Goal: Task Accomplishment & Management: Complete application form

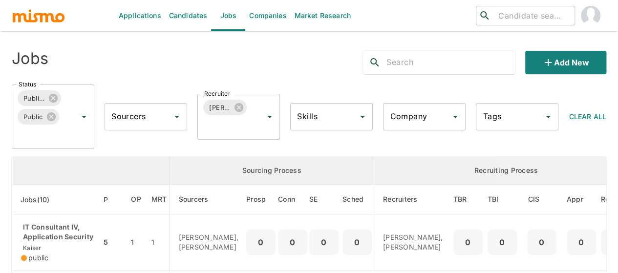
click at [186, 15] on link "Candidates" at bounding box center [188, 15] width 46 height 31
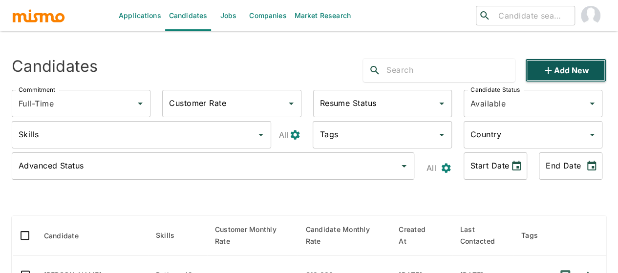
click at [553, 71] on icon "button" at bounding box center [548, 70] width 12 height 12
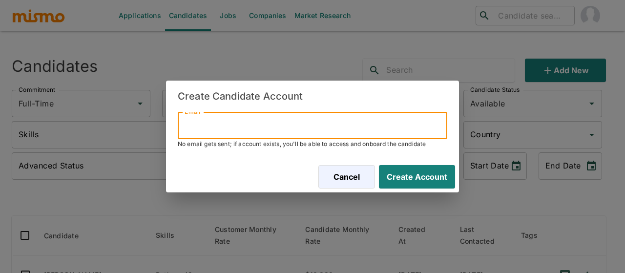
click at [231, 124] on input "Email" at bounding box center [313, 125] width 270 height 27
paste input "djarguedas@gmail.com"
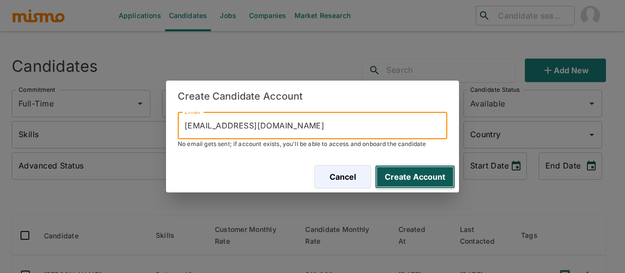
click at [409, 180] on button "Create Account" at bounding box center [415, 176] width 80 height 23
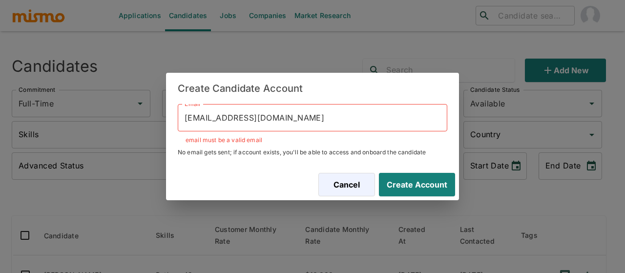
click at [187, 116] on input "djarguedas@gmail.com" at bounding box center [313, 117] width 270 height 27
click at [189, 119] on input "djarguedas@gmail.com" at bounding box center [313, 117] width 270 height 27
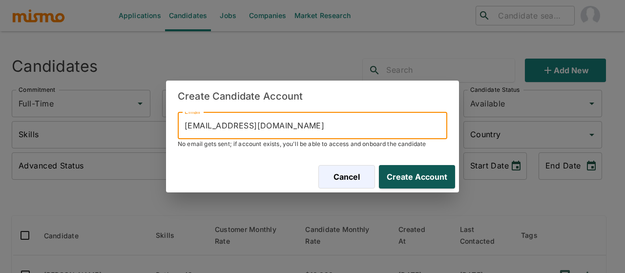
type input "djarguedas@gmail.com"
click at [408, 176] on button "Create Account" at bounding box center [415, 176] width 80 height 23
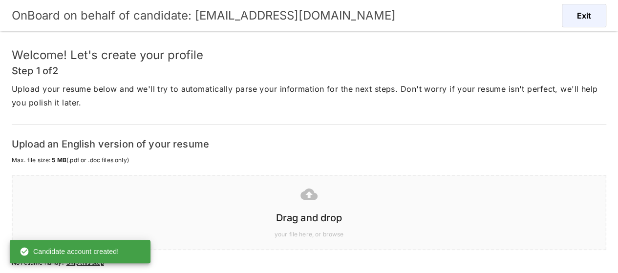
scroll to position [72, 0]
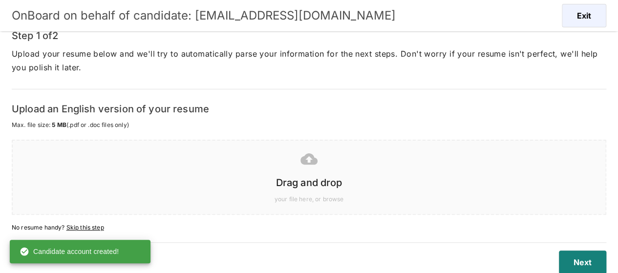
click at [302, 158] on icon at bounding box center [308, 158] width 17 height 11
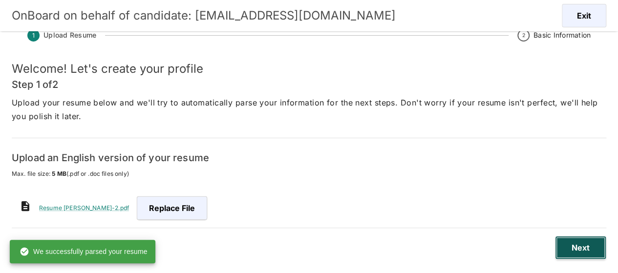
click at [569, 248] on button "Next" at bounding box center [580, 247] width 51 height 23
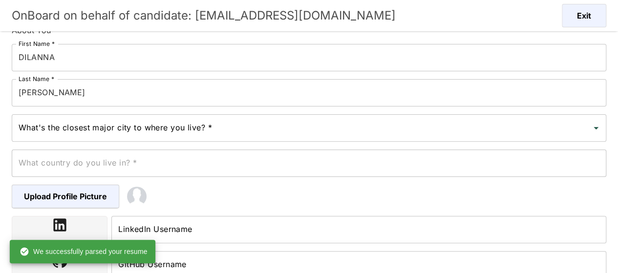
scroll to position [121, 0]
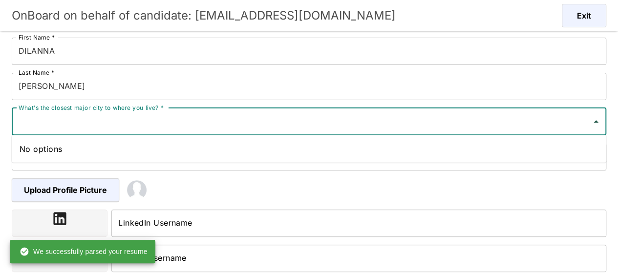
click at [120, 117] on input "What's the closest major city to where you live? *" at bounding box center [301, 121] width 571 height 19
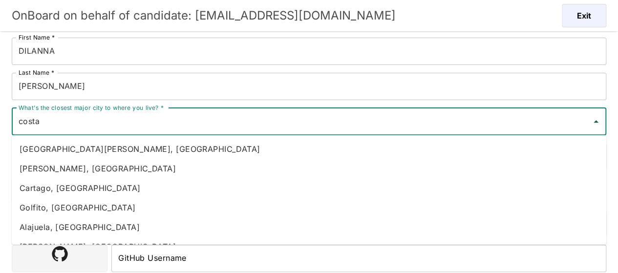
click at [65, 167] on li "Heredia, Costa Rica" at bounding box center [309, 169] width 594 height 20
type input "Heredia, Costa Rica"
type input "Costa Rica"
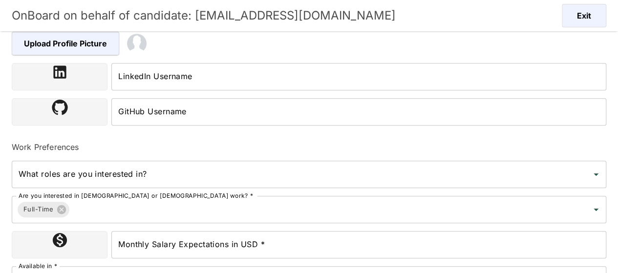
scroll to position [327, 0]
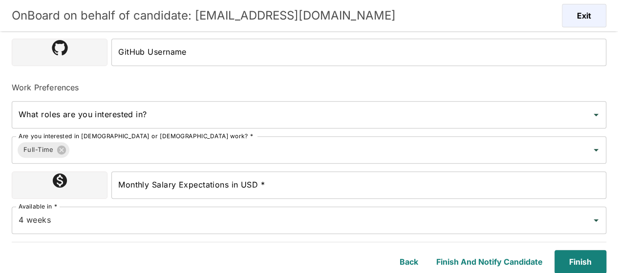
type input "Heredia, Costa Rica"
click at [158, 190] on input "Monthly Salary Expectations in USD *" at bounding box center [358, 184] width 495 height 27
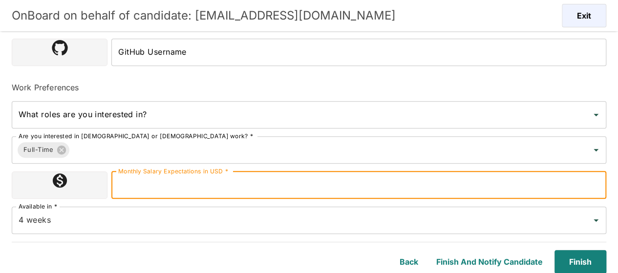
type input "1100000"
click at [118, 226] on input "4 weeks" at bounding box center [295, 220] width 558 height 19
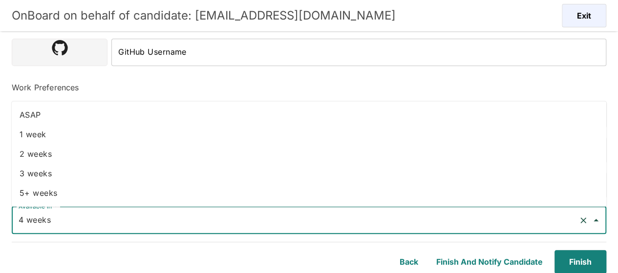
click at [68, 173] on li "3 weeks" at bounding box center [309, 174] width 594 height 20
type input "3 weeks"
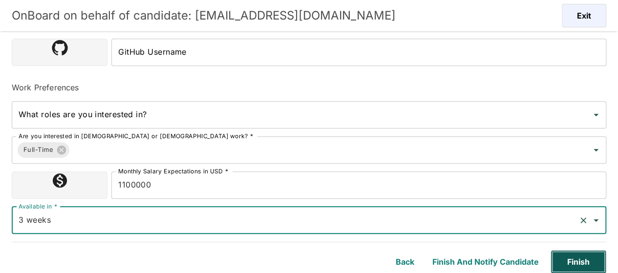
click at [580, 262] on button "Finish" at bounding box center [578, 261] width 56 height 23
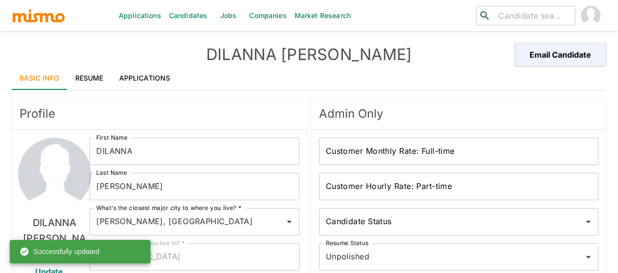
click at [160, 79] on link "Applications" at bounding box center [144, 77] width 67 height 23
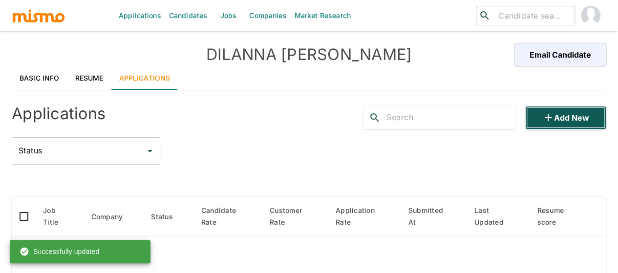
click at [595, 120] on button "Add new" at bounding box center [565, 117] width 81 height 23
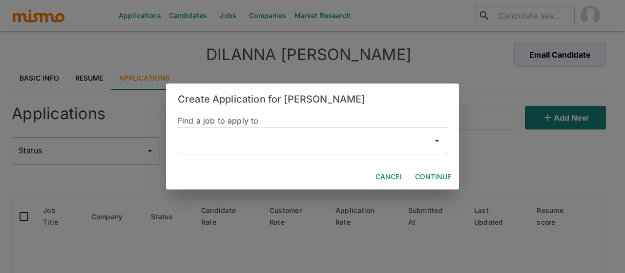
click at [243, 151] on div "​" at bounding box center [313, 140] width 270 height 27
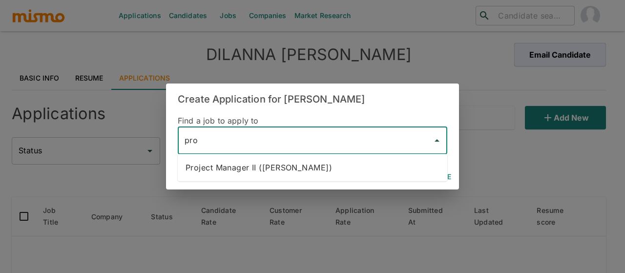
click at [236, 165] on li "Project Manager II (Kaiser)" at bounding box center [313, 168] width 270 height 20
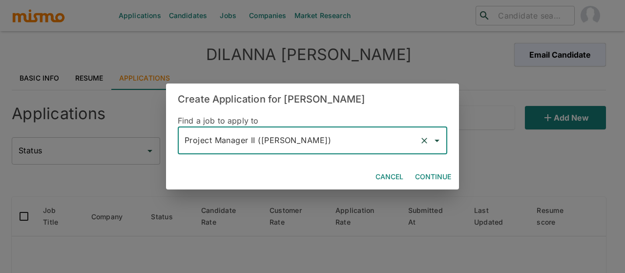
type input "Project Manager II (Kaiser)"
click at [432, 172] on button "Continue" at bounding box center [433, 177] width 44 height 18
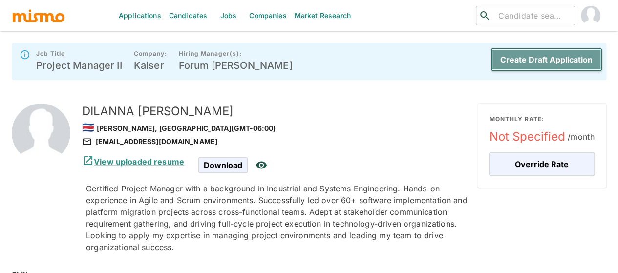
click at [547, 61] on button "Create Draft Application" at bounding box center [546, 59] width 112 height 23
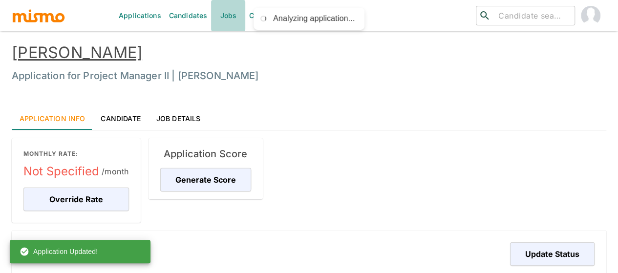
click at [234, 22] on link "Jobs" at bounding box center [228, 15] width 34 height 31
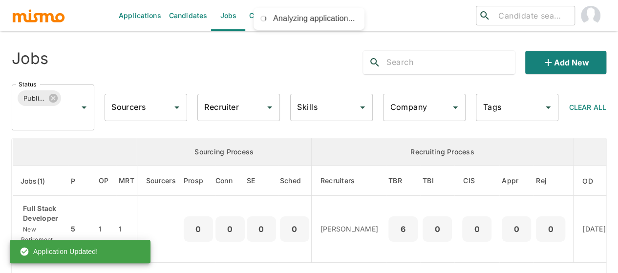
click at [233, 107] on input "Recruiter" at bounding box center [231, 107] width 59 height 19
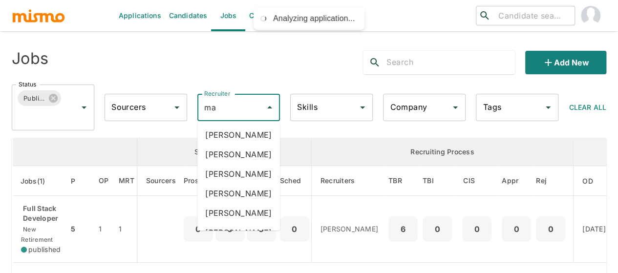
type input "mai"
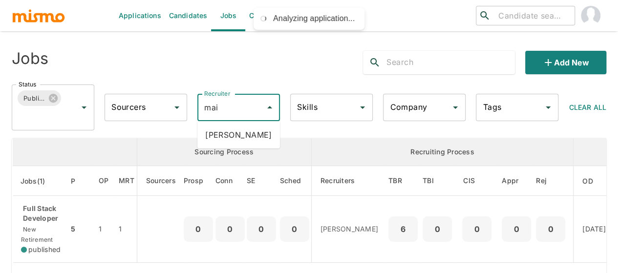
click at [227, 137] on li "Maia Reyes" at bounding box center [238, 135] width 83 height 20
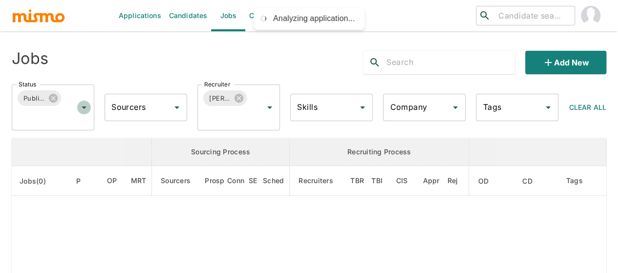
click at [86, 110] on icon "Open" at bounding box center [84, 108] width 12 height 12
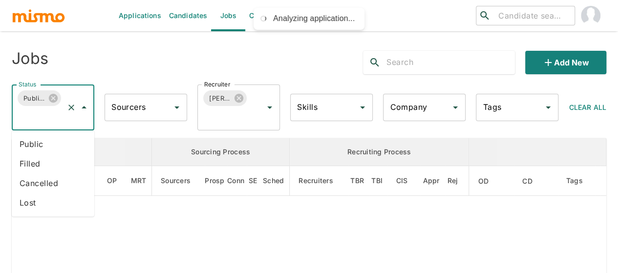
click at [52, 140] on li "Public" at bounding box center [53, 144] width 83 height 20
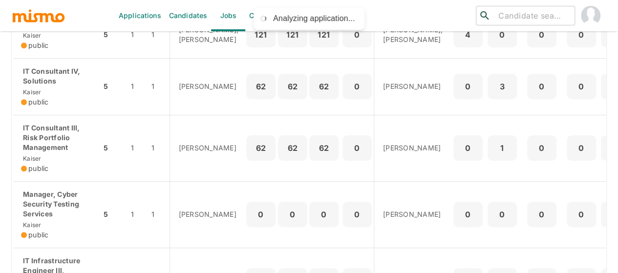
scroll to position [244, 0]
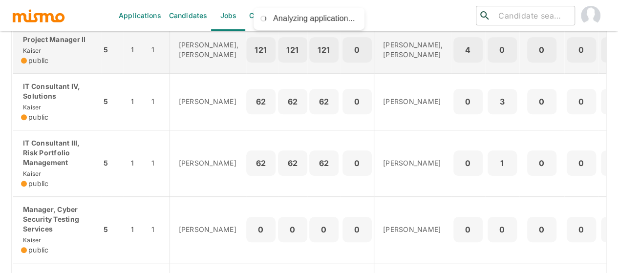
click at [48, 44] on p "Project Manager II" at bounding box center [57, 40] width 72 height 10
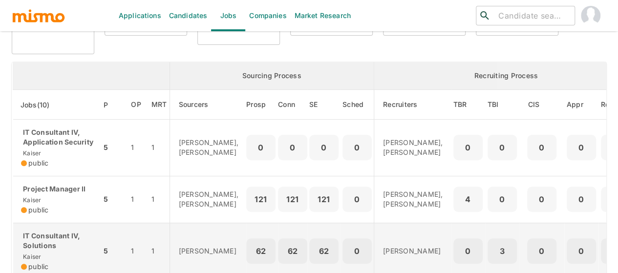
scroll to position [0, 0]
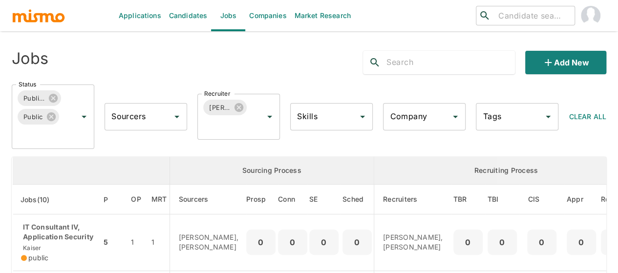
click at [181, 14] on link "Candidates" at bounding box center [188, 15] width 46 height 31
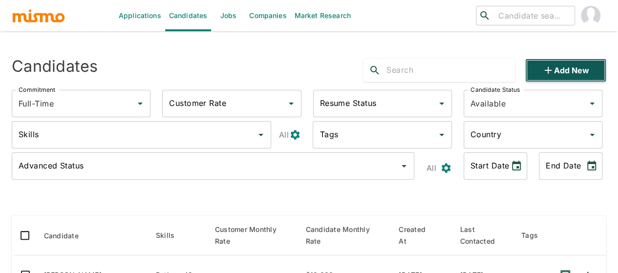
click at [558, 71] on button "Add new" at bounding box center [565, 70] width 81 height 23
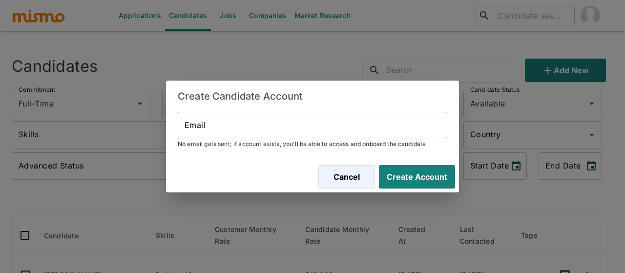
click at [206, 135] on input "Email" at bounding box center [313, 125] width 270 height 27
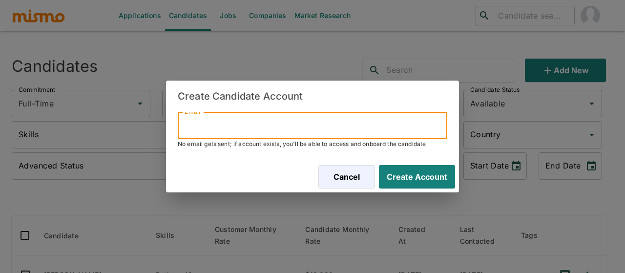
paste input "fabs9621@gmail.com"
click at [379, 165] on button "Create Account" at bounding box center [417, 176] width 76 height 23
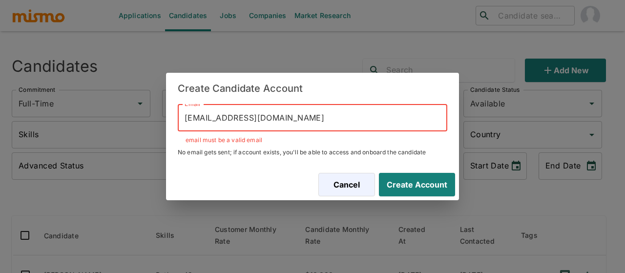
click at [186, 120] on input "[EMAIL_ADDRESS][DOMAIN_NAME]" at bounding box center [313, 117] width 270 height 27
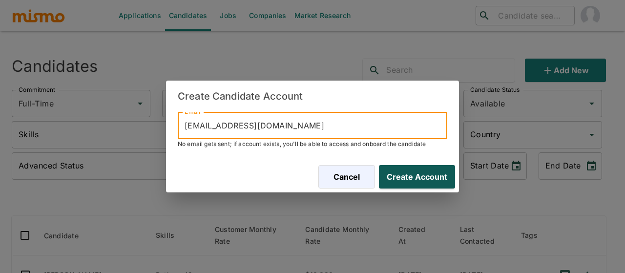
type input "[EMAIL_ADDRESS][DOMAIN_NAME]"
click at [405, 170] on button "Create Account" at bounding box center [415, 176] width 80 height 23
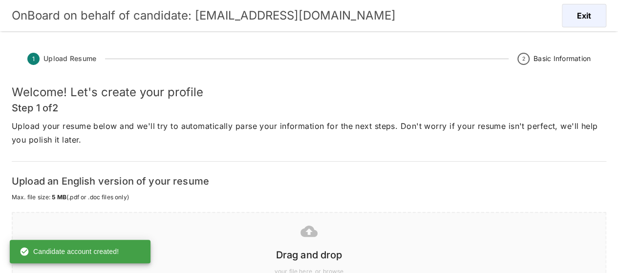
click at [302, 240] on div at bounding box center [307, 231] width 577 height 24
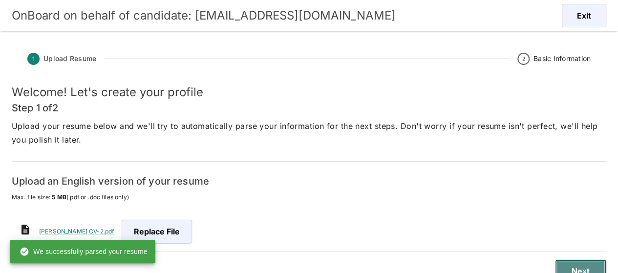
click at [570, 267] on button "Next" at bounding box center [580, 270] width 51 height 23
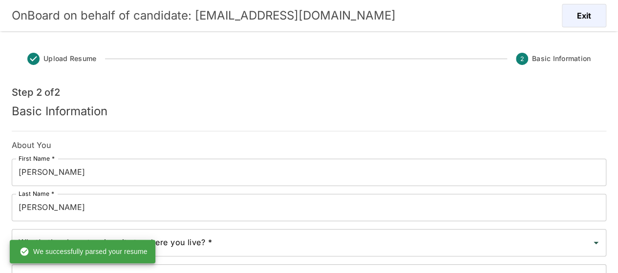
scroll to position [49, 0]
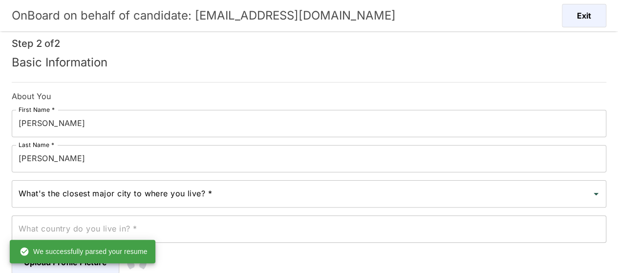
click at [77, 150] on input "ARAYA" at bounding box center [309, 158] width 594 height 27
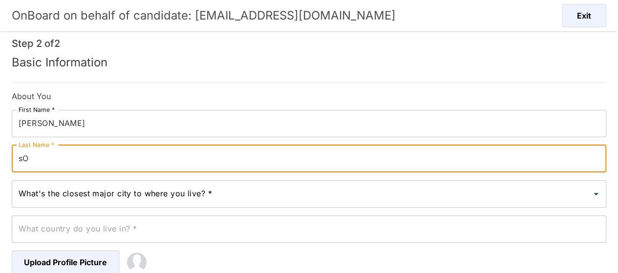
type input "s"
type input "[PERSON_NAME]"
click at [67, 125] on input "FABIAN" at bounding box center [309, 123] width 594 height 27
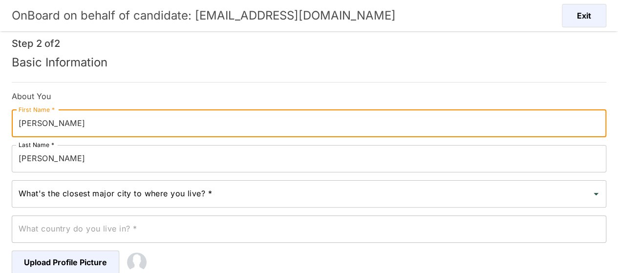
click at [67, 125] on input "FABIAN" at bounding box center [309, 123] width 594 height 27
drag, startPoint x: 69, startPoint y: 127, endPoint x: 24, endPoint y: 124, distance: 44.5
click at [24, 124] on input "FABIAN" at bounding box center [309, 123] width 594 height 27
type input "Fabian"
click at [55, 195] on input "What's the closest major city to where you live? *" at bounding box center [301, 194] width 571 height 19
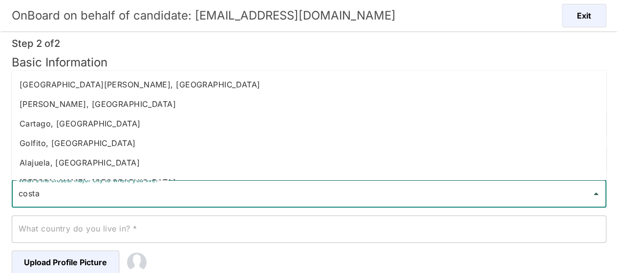
click at [46, 108] on li "Heredia, Costa Rica" at bounding box center [309, 104] width 594 height 20
type input "Heredia, Costa Rica"
type input "Costa Rica"
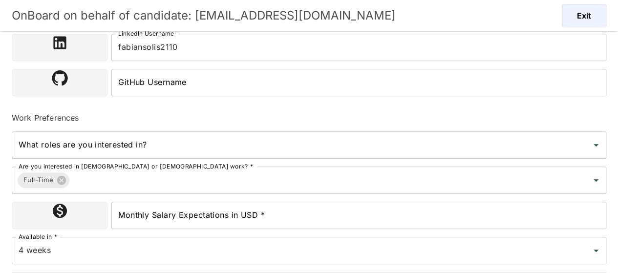
scroll to position [327, 0]
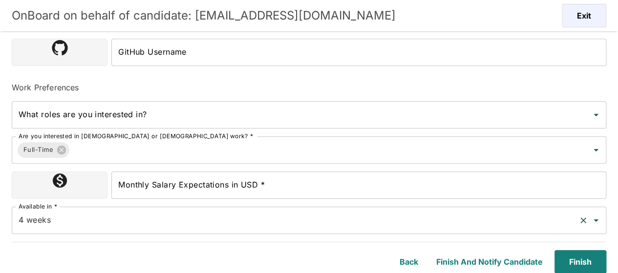
type input "Heredia, Costa Rica"
click at [77, 227] on input "4 weeks" at bounding box center [295, 220] width 558 height 19
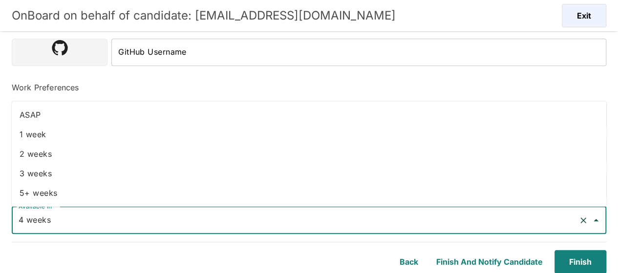
click at [60, 155] on li "2 weeks" at bounding box center [309, 154] width 594 height 20
type input "2 weeks"
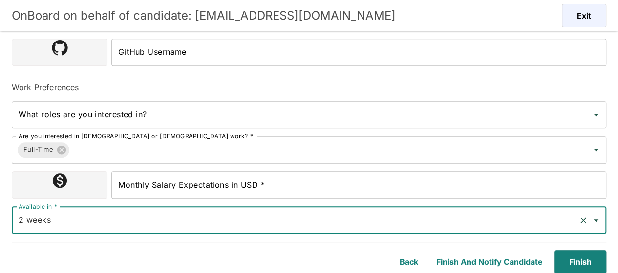
click at [150, 178] on div "Monthly Salary Expectations in USD * Monthly Salary Expectations in USD *" at bounding box center [358, 184] width 495 height 27
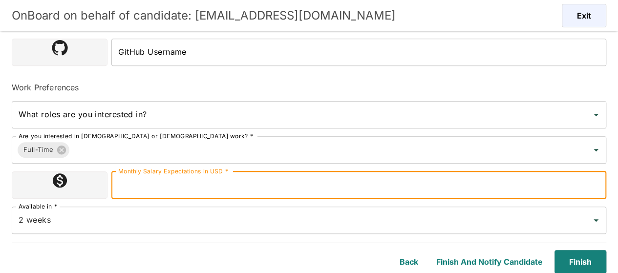
type input "1100000"
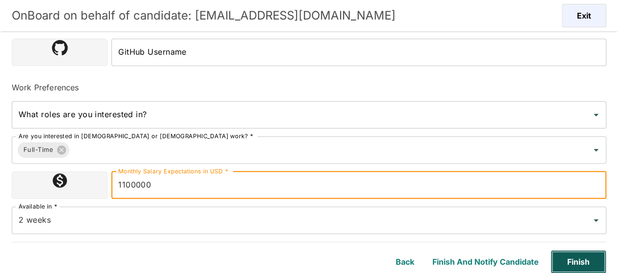
click at [563, 261] on button "Finish" at bounding box center [578, 261] width 56 height 23
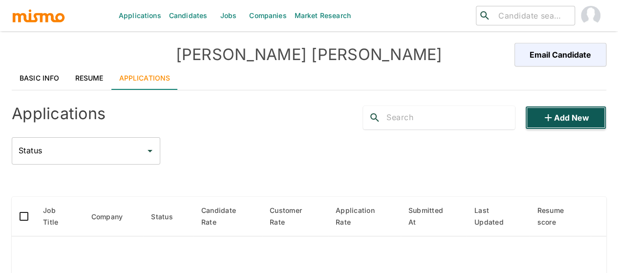
click at [563, 118] on button "Add new" at bounding box center [565, 117] width 81 height 23
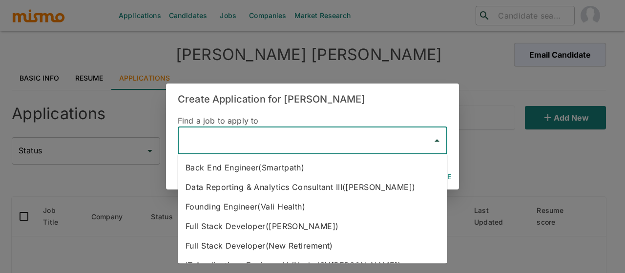
click at [241, 139] on input "text" at bounding box center [305, 140] width 246 height 19
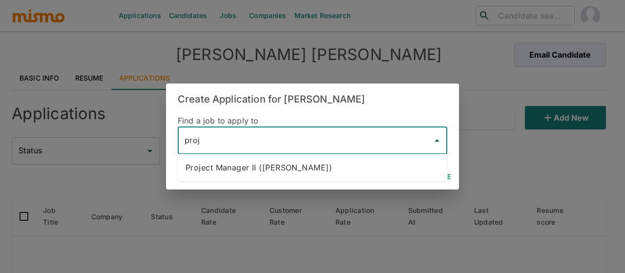
click at [217, 170] on li "Project Manager II (Kaiser)" at bounding box center [313, 168] width 270 height 20
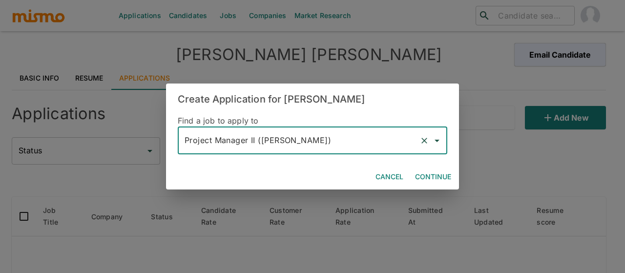
type input "Project Manager II (Kaiser)"
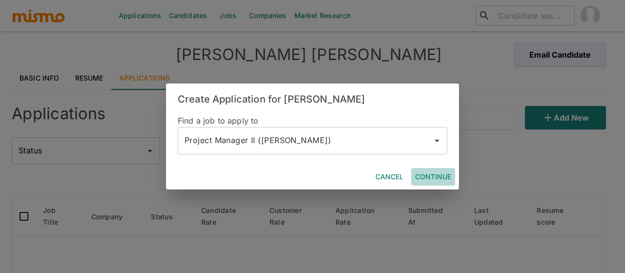
click at [436, 177] on button "Continue" at bounding box center [433, 177] width 44 height 18
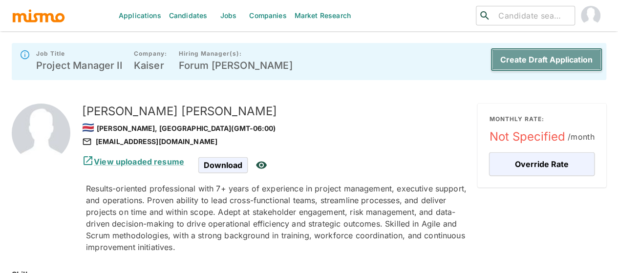
click at [540, 60] on button "Create Draft Application" at bounding box center [546, 59] width 112 height 23
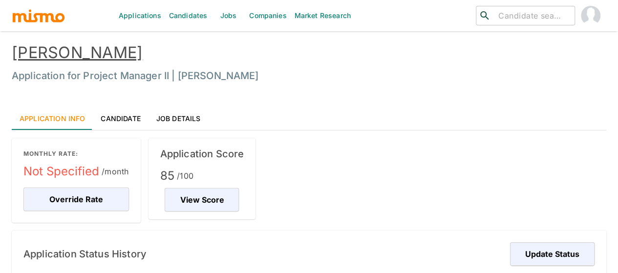
click at [184, 13] on link "Candidates" at bounding box center [188, 15] width 46 height 31
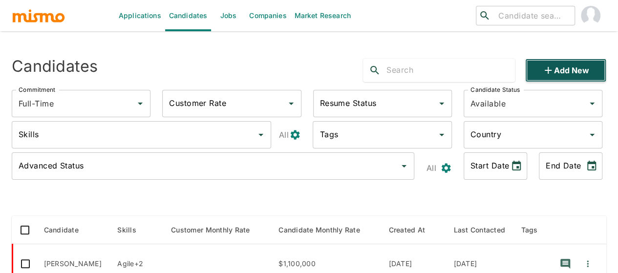
click at [559, 74] on button "Add new" at bounding box center [565, 70] width 81 height 23
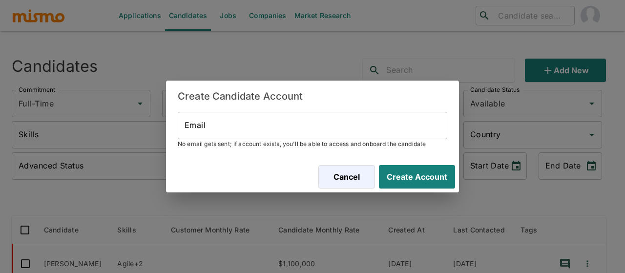
click at [246, 133] on input "Email" at bounding box center [313, 125] width 270 height 27
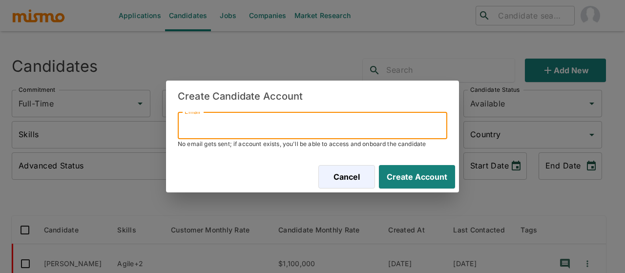
paste input "kevmoran90@gmail.com"
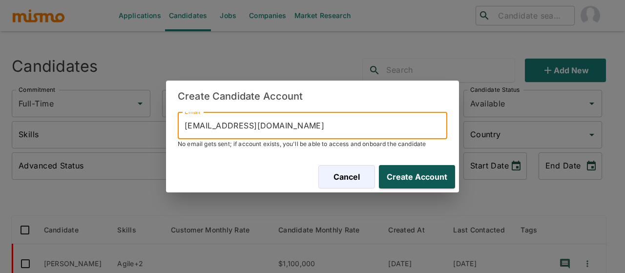
type input "kevmoran90@gmail.com"
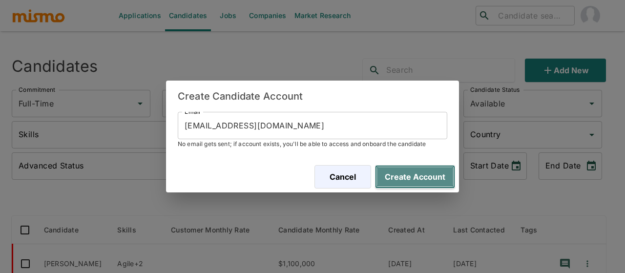
click at [413, 174] on button "Create Account" at bounding box center [415, 176] width 80 height 23
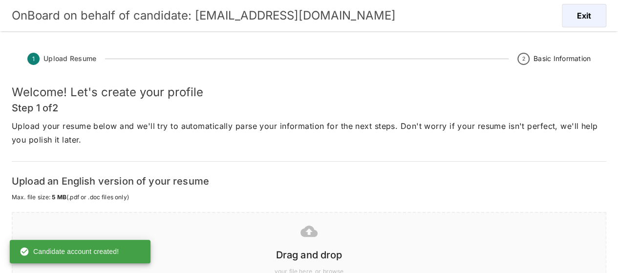
click at [317, 241] on div at bounding box center [307, 231] width 577 height 24
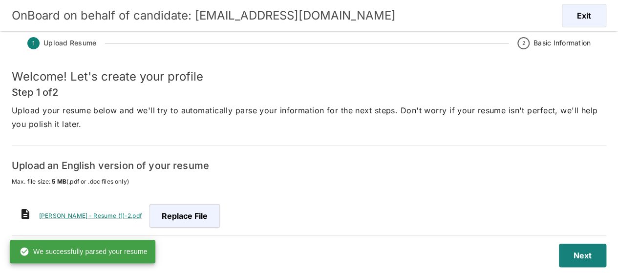
scroll to position [23, 0]
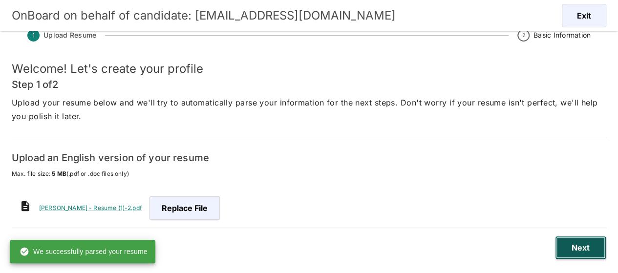
click at [576, 247] on button "Next" at bounding box center [580, 247] width 51 height 23
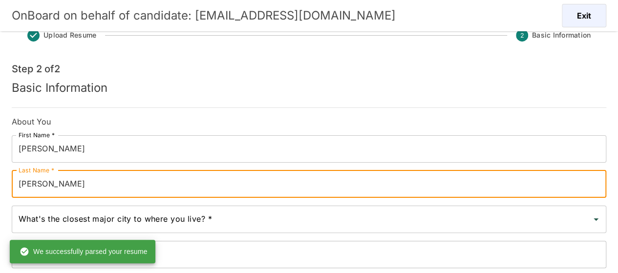
click at [20, 182] on input "Salazar" at bounding box center [309, 183] width 594 height 27
click at [19, 182] on input "Salazar" at bounding box center [309, 183] width 594 height 27
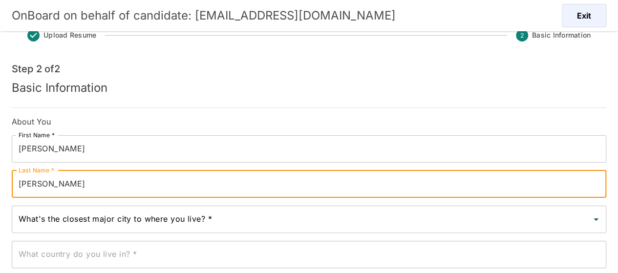
type input "Mora Salazar"
click at [60, 219] on input "What's the closest major city to where you live? *" at bounding box center [301, 219] width 571 height 19
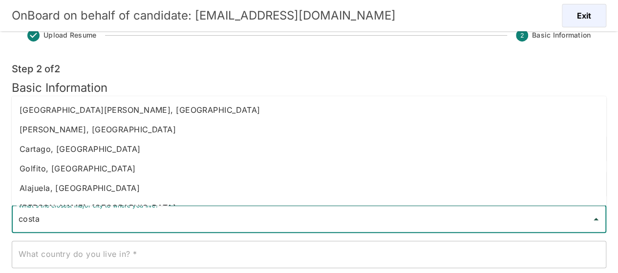
click at [77, 125] on li "[PERSON_NAME], [GEOGRAPHIC_DATA]" at bounding box center [309, 130] width 594 height 20
type input "[PERSON_NAME], [GEOGRAPHIC_DATA]"
type input "[GEOGRAPHIC_DATA]"
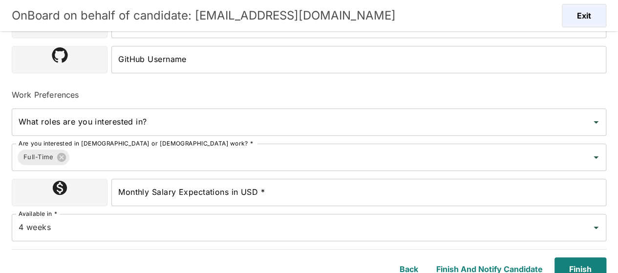
scroll to position [327, 0]
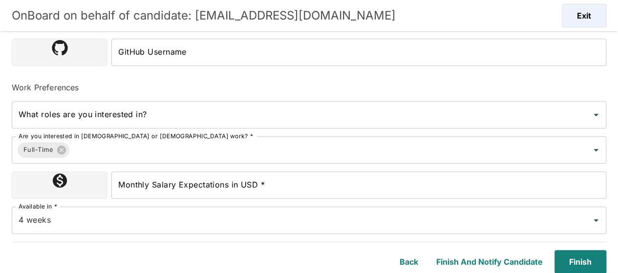
type input "[PERSON_NAME], [GEOGRAPHIC_DATA]"
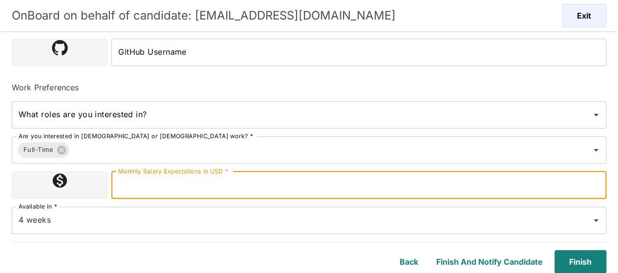
click at [163, 180] on input "Monthly Salary Expectations in USD *" at bounding box center [358, 184] width 495 height 27
type input "1100000"
click at [55, 227] on input "4 weeks" at bounding box center [295, 220] width 558 height 19
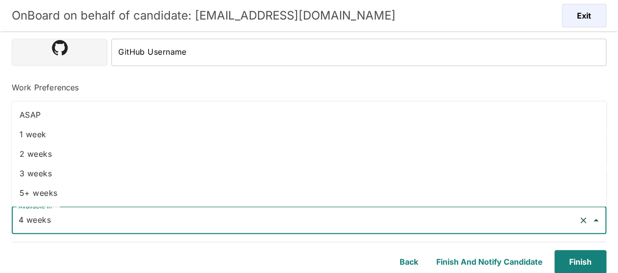
click at [43, 158] on li "2 weeks" at bounding box center [309, 154] width 594 height 20
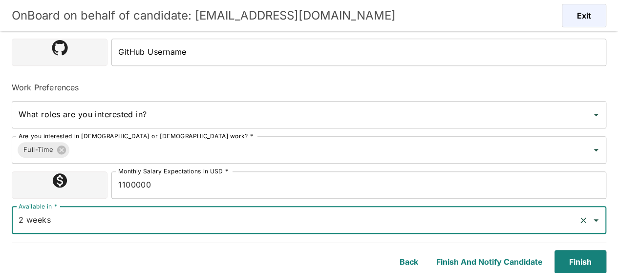
click at [55, 218] on input "2 weeks" at bounding box center [295, 220] width 558 height 19
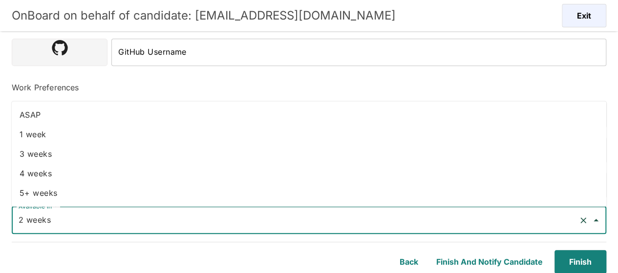
click at [37, 114] on li "ASAP" at bounding box center [309, 115] width 594 height 20
type input "ASAP"
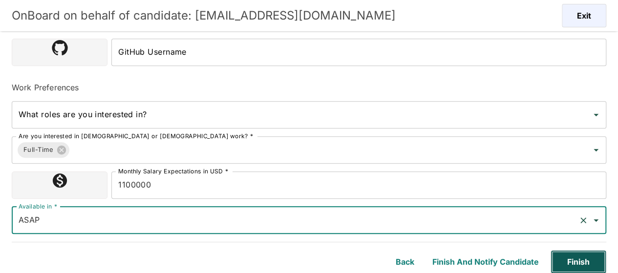
click at [577, 262] on button "Finish" at bounding box center [578, 261] width 56 height 23
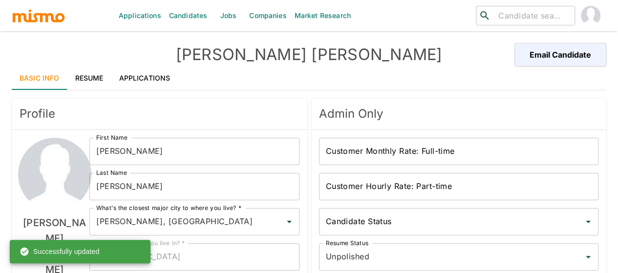
click at [155, 76] on link "Applications" at bounding box center [144, 77] width 67 height 23
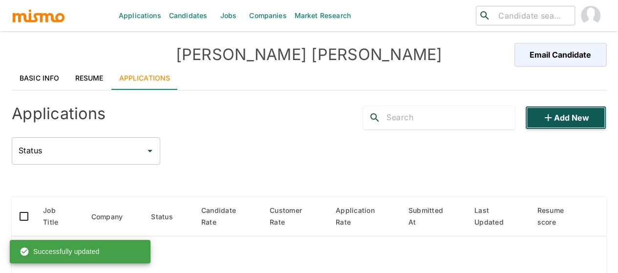
click at [578, 117] on button "Add new" at bounding box center [565, 117] width 81 height 23
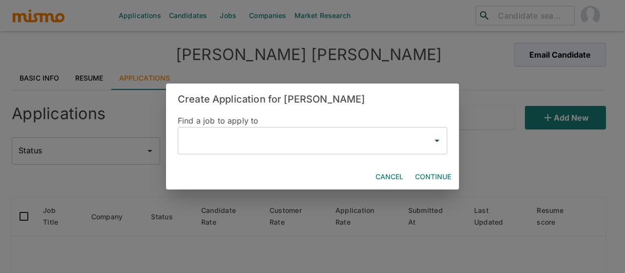
click at [194, 143] on input "text" at bounding box center [305, 140] width 246 height 19
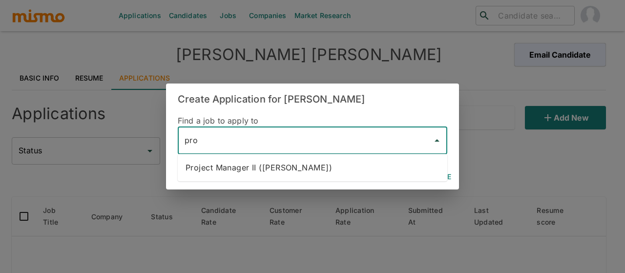
click at [213, 163] on li "Project Manager II (Kaiser)" at bounding box center [313, 168] width 270 height 20
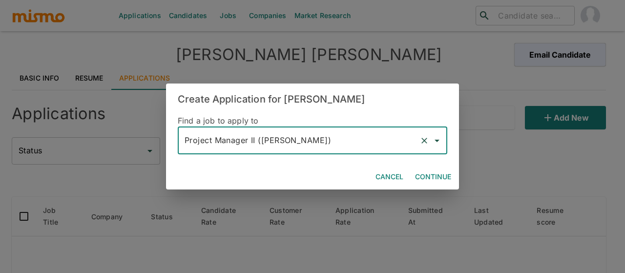
type input "Project Manager II (Kaiser)"
click at [437, 174] on button "Continue" at bounding box center [433, 177] width 44 height 18
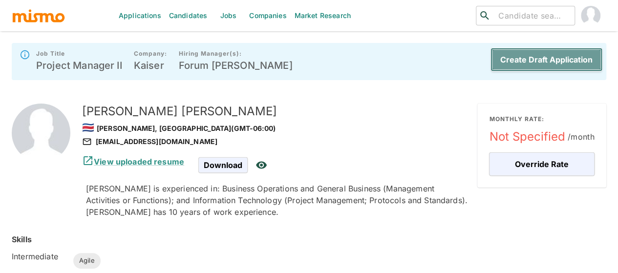
click at [578, 55] on button "Create Draft Application" at bounding box center [546, 59] width 112 height 23
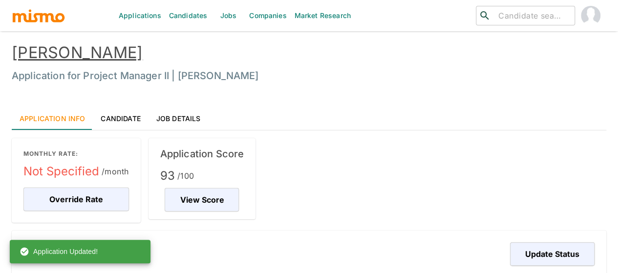
click at [194, 20] on link "Candidates" at bounding box center [188, 15] width 46 height 31
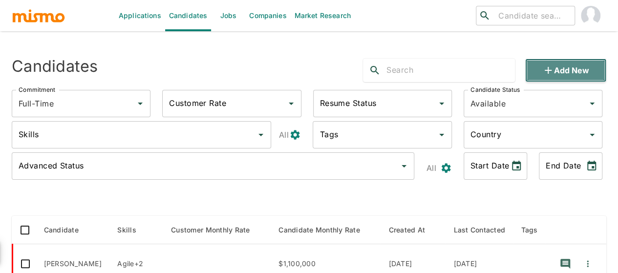
click at [544, 71] on icon "button" at bounding box center [548, 70] width 12 height 12
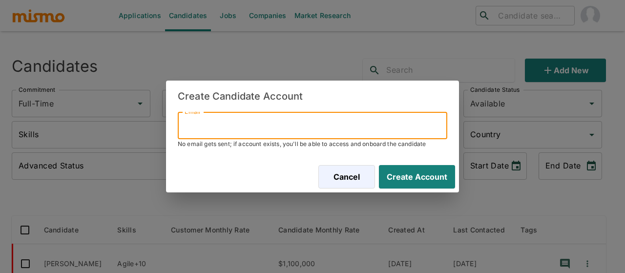
click at [235, 124] on input "Email" at bounding box center [313, 125] width 270 height 27
paste input "Axlq66@gmail.com"
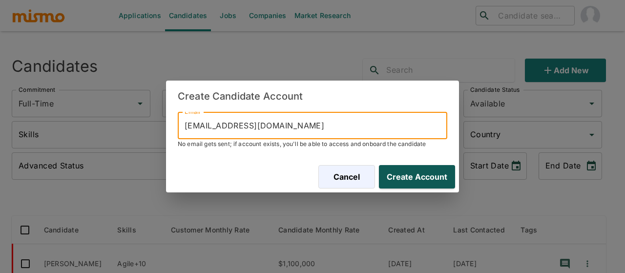
type input "Axlq66@gmail.com"
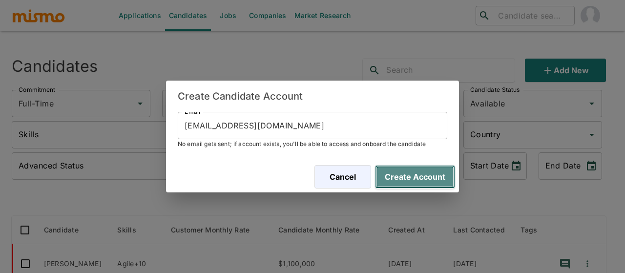
click at [395, 175] on button "Create Account" at bounding box center [415, 176] width 80 height 23
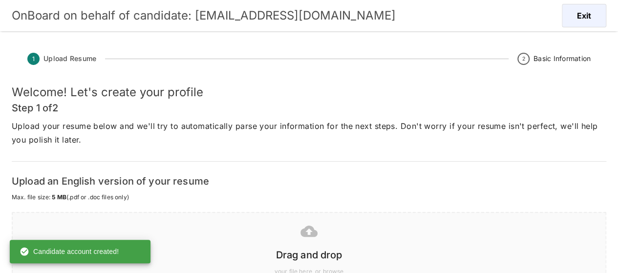
click at [302, 244] on div "Drag and drop" at bounding box center [307, 253] width 577 height 20
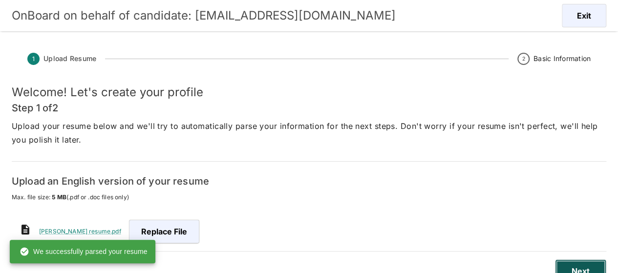
click at [582, 262] on button "Next" at bounding box center [580, 270] width 51 height 23
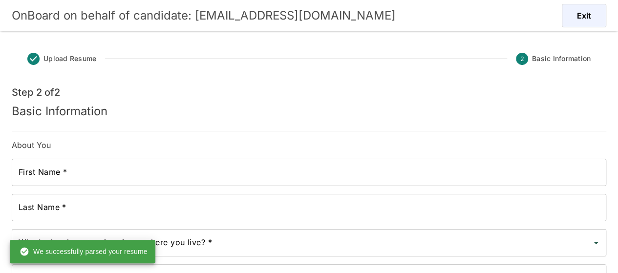
click at [57, 168] on div "First Name * First Name *" at bounding box center [309, 172] width 594 height 27
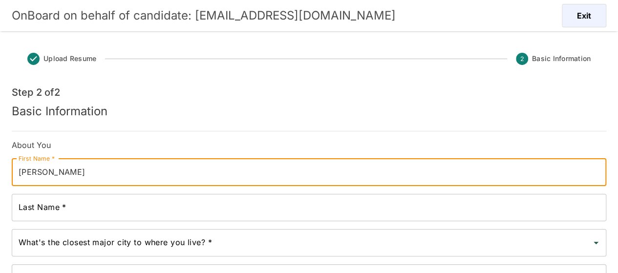
type input "Axel"
click at [61, 205] on input "Last Name *" at bounding box center [309, 207] width 594 height 27
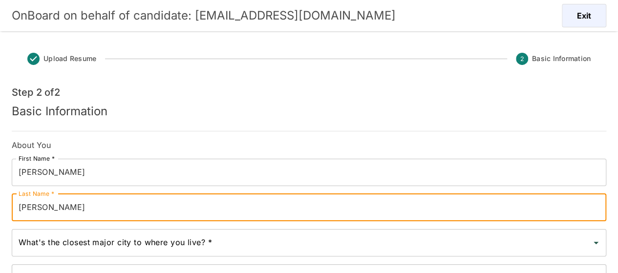
type input "Quiros"
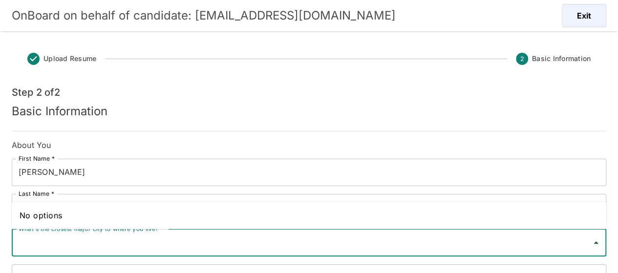
click at [86, 243] on input "What's the closest major city to where you live? *" at bounding box center [301, 242] width 571 height 19
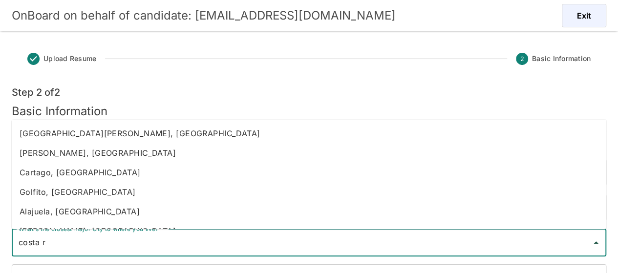
click at [68, 148] on li "Heredia, Costa Rica" at bounding box center [309, 153] width 594 height 20
type input "Heredia, Costa Rica"
type input "Costa Rica"
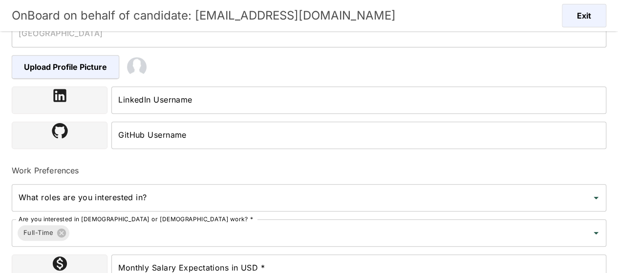
scroll to position [327, 0]
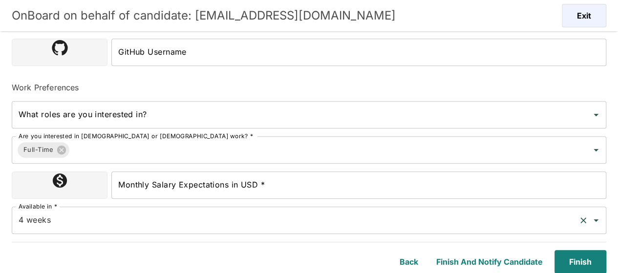
type input "Heredia, Costa Rica"
click at [53, 221] on input "4 weeks" at bounding box center [295, 220] width 558 height 19
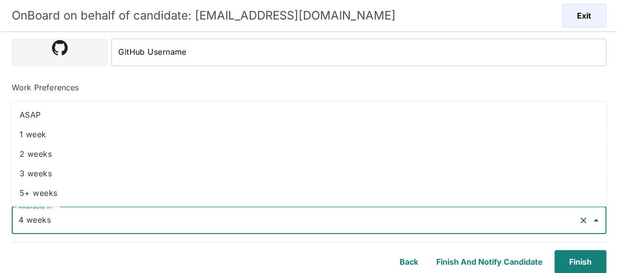
click at [49, 149] on li "2 weeks" at bounding box center [309, 154] width 594 height 20
type input "2 weeks"
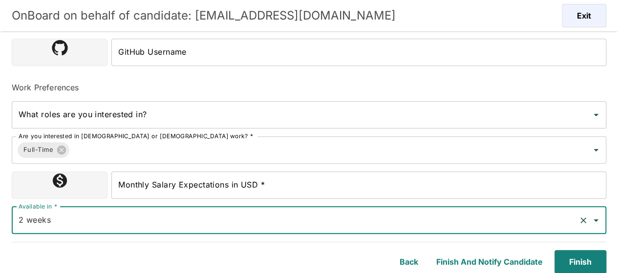
click at [171, 187] on input "Monthly Salary Expectations in USD *" at bounding box center [358, 184] width 495 height 27
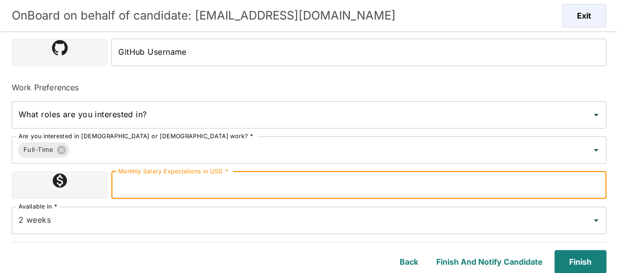
type input "1100000"
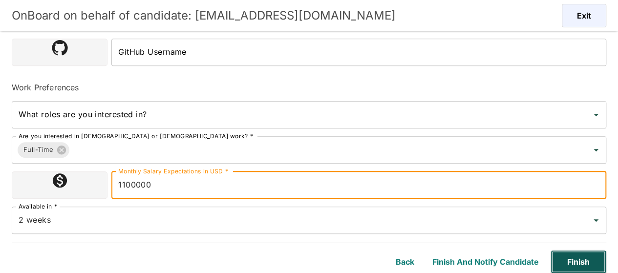
click at [578, 268] on button "Finish" at bounding box center [578, 261] width 56 height 23
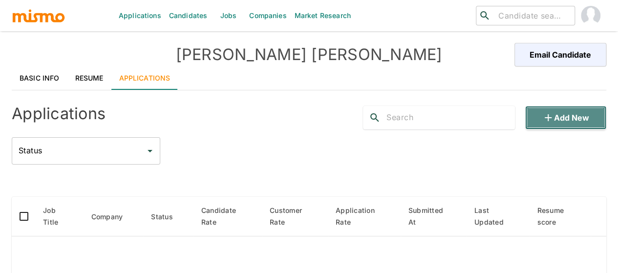
click at [573, 116] on button "Add new" at bounding box center [565, 117] width 81 height 23
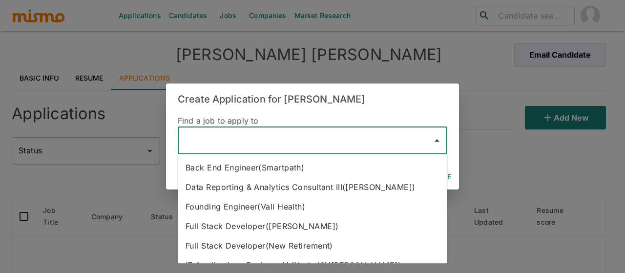
click at [232, 137] on input "text" at bounding box center [305, 140] width 246 height 19
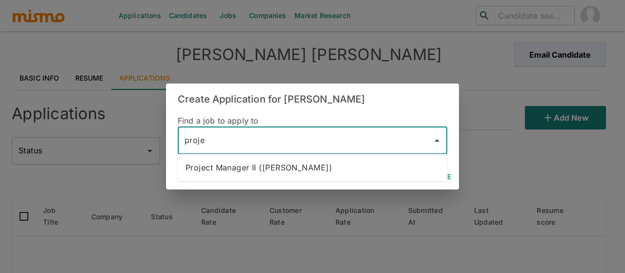
click at [234, 167] on li "Project Manager II (Kaiser)" at bounding box center [313, 168] width 270 height 20
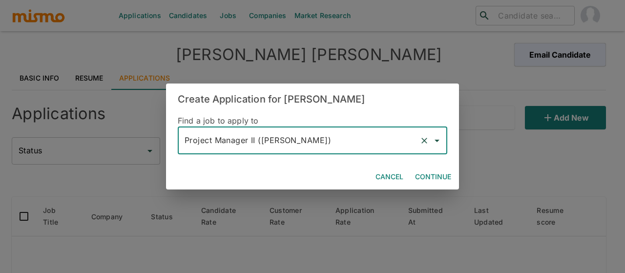
type input "Project Manager II (Kaiser)"
drag, startPoint x: 440, startPoint y: 178, endPoint x: 154, endPoint y: 117, distance: 292.9
click at [440, 177] on button "Continue" at bounding box center [433, 177] width 44 height 18
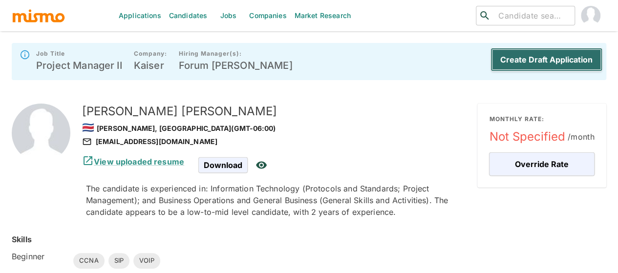
click at [508, 56] on button "Create Draft Application" at bounding box center [546, 59] width 112 height 23
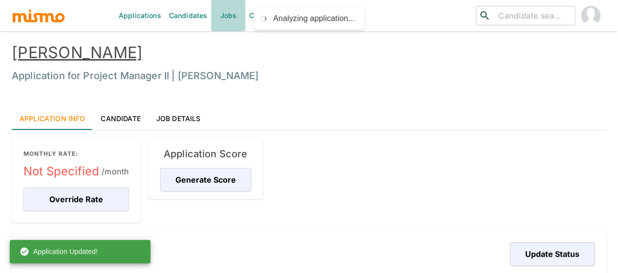
click at [229, 15] on link "Jobs" at bounding box center [228, 15] width 34 height 31
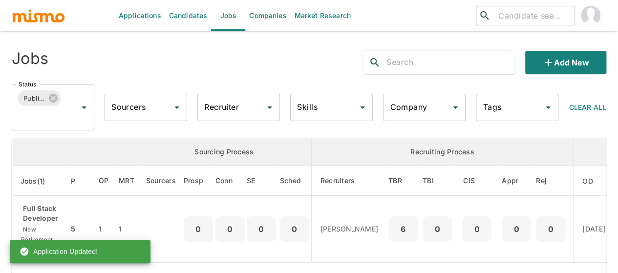
click at [193, 12] on link "Candidates" at bounding box center [188, 15] width 46 height 31
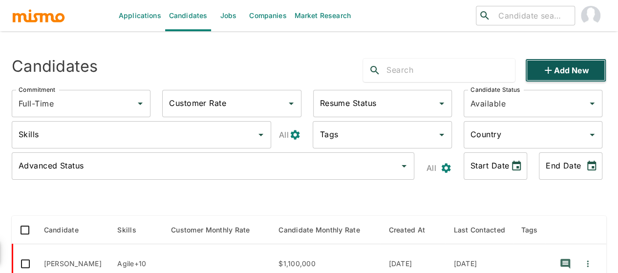
click at [563, 65] on button "Add new" at bounding box center [565, 70] width 81 height 23
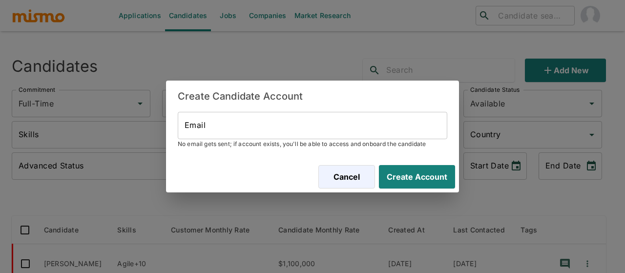
click at [229, 127] on input "Email" at bounding box center [313, 125] width 270 height 27
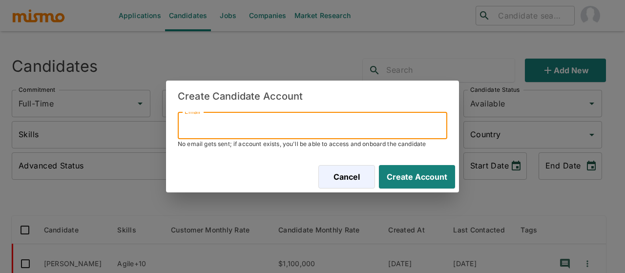
paste input "luigdo07@gmail.com"
type input "luigdo07@gmail.com"
click at [379, 165] on button "Create Account" at bounding box center [417, 176] width 76 height 23
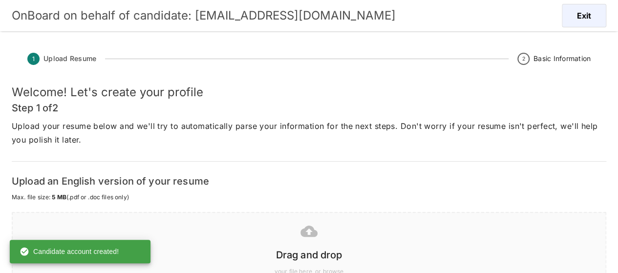
click at [301, 232] on icon at bounding box center [308, 231] width 17 height 11
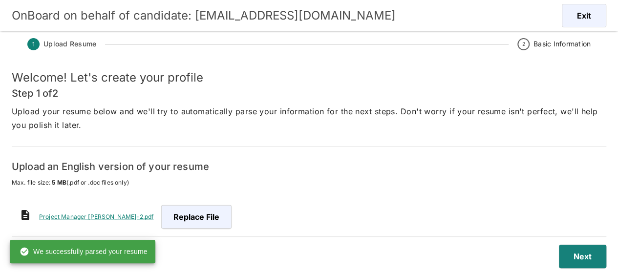
scroll to position [23, 0]
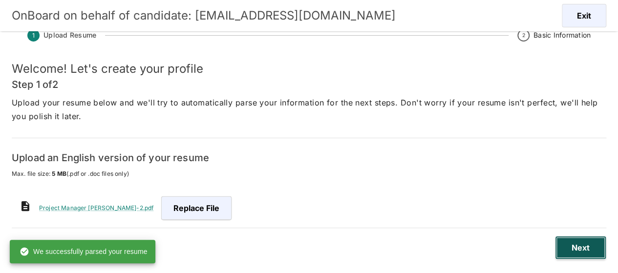
click at [570, 245] on button "Next" at bounding box center [580, 247] width 51 height 23
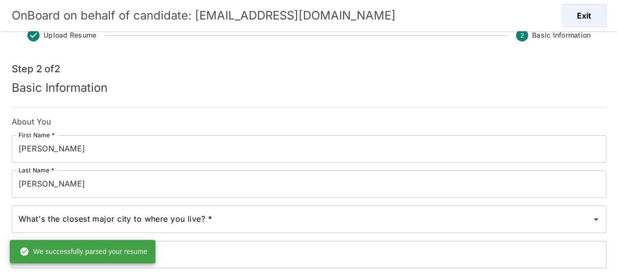
click at [58, 187] on input "Alfaro" at bounding box center [309, 183] width 594 height 27
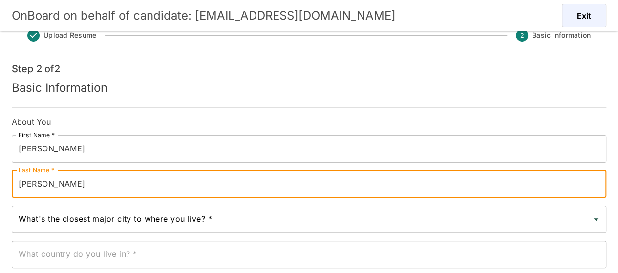
type input "Rojas"
click at [65, 215] on input "What's the closest major city to where you live? *" at bounding box center [301, 219] width 571 height 19
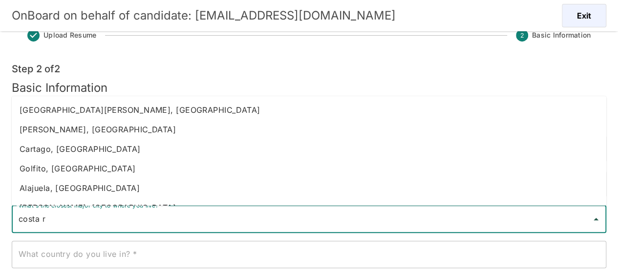
click at [67, 129] on li "[PERSON_NAME], [GEOGRAPHIC_DATA]" at bounding box center [309, 130] width 594 height 20
type input "[PERSON_NAME], [GEOGRAPHIC_DATA]"
type input "Costa Rica"
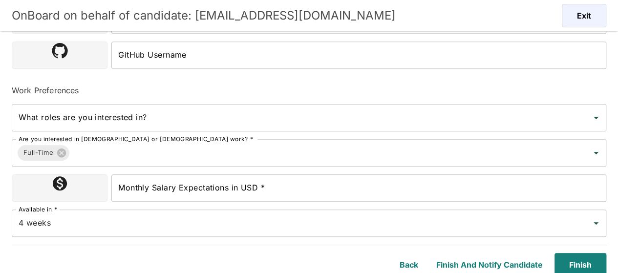
scroll to position [327, 0]
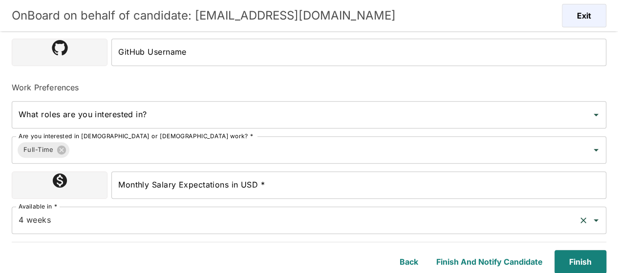
type input "[PERSON_NAME], [GEOGRAPHIC_DATA]"
click at [98, 216] on input "4 weeks" at bounding box center [295, 220] width 558 height 19
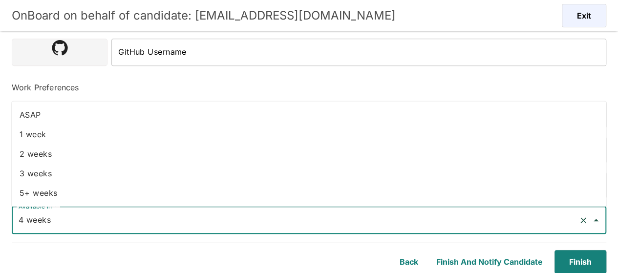
click at [62, 152] on li "2 weeks" at bounding box center [309, 154] width 594 height 20
type input "2 weeks"
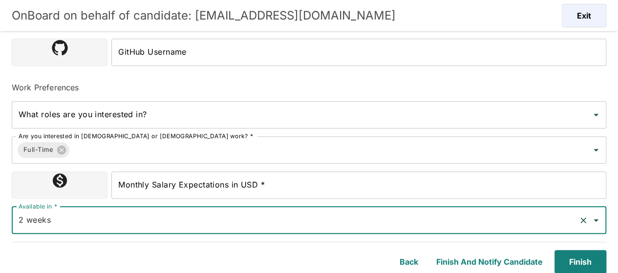
click at [164, 183] on input "Monthly Salary Expectations in USD *" at bounding box center [358, 184] width 495 height 27
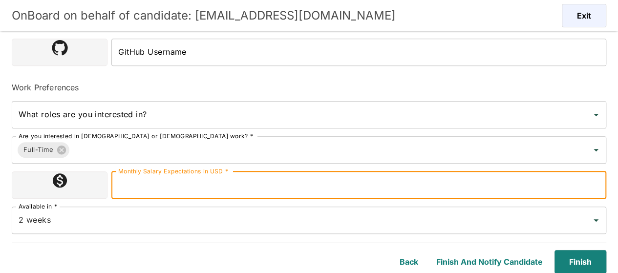
type input "1100000"
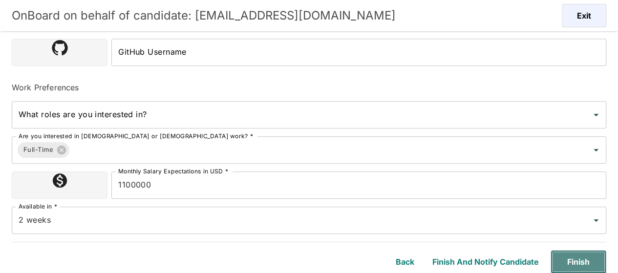
click at [569, 260] on button "Finish" at bounding box center [578, 261] width 56 height 23
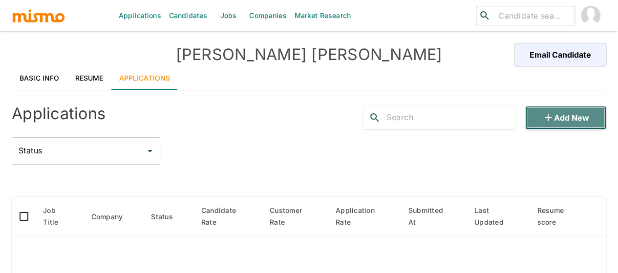
click at [549, 114] on icon "button" at bounding box center [548, 118] width 12 height 12
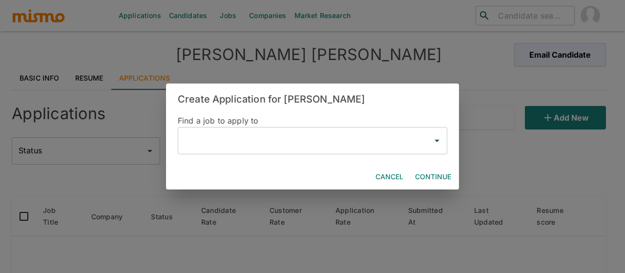
click at [249, 147] on input "text" at bounding box center [305, 140] width 246 height 19
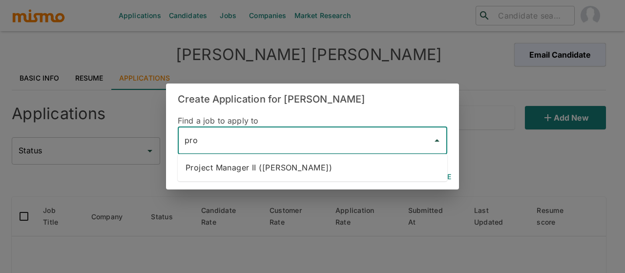
click at [249, 172] on li "Project Manager II (Kaiser)" at bounding box center [313, 168] width 270 height 20
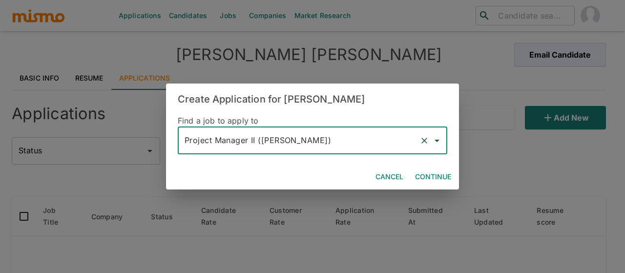
type input "Project Manager II (Kaiser)"
drag, startPoint x: 433, startPoint y: 175, endPoint x: 0, endPoint y: 117, distance: 436.5
click at [433, 175] on button "Continue" at bounding box center [433, 177] width 44 height 18
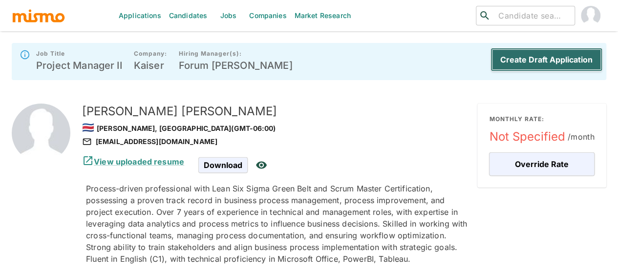
click at [549, 64] on button "Create Draft Application" at bounding box center [546, 59] width 112 height 23
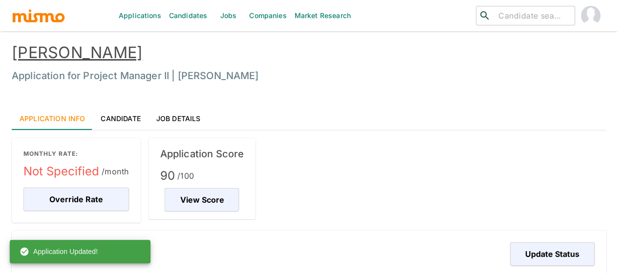
click at [223, 19] on link "Jobs" at bounding box center [228, 15] width 34 height 31
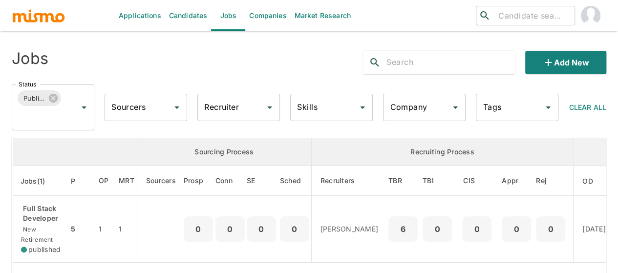
click at [235, 108] on input "Recruiter" at bounding box center [231, 107] width 59 height 19
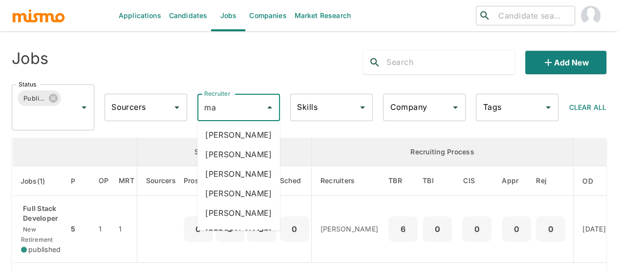
type input "mai"
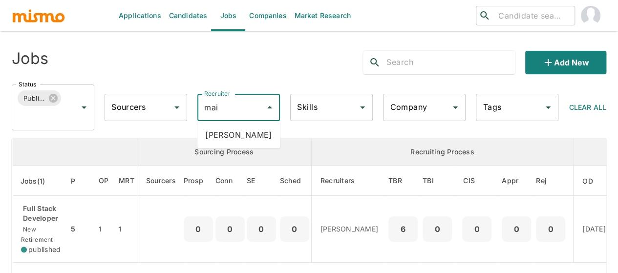
click at [234, 135] on li "Maia Reyes" at bounding box center [238, 135] width 83 height 20
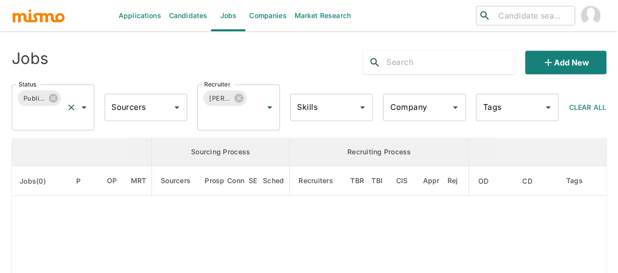
click at [85, 105] on icon "Open" at bounding box center [84, 108] width 12 height 12
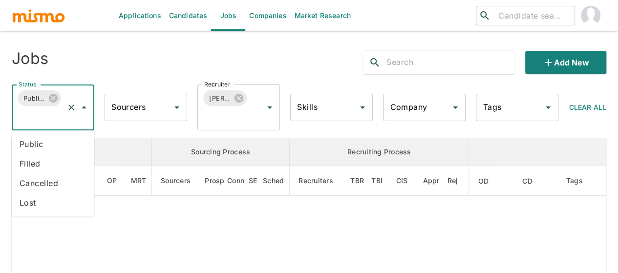
click at [48, 147] on li "Public" at bounding box center [53, 144] width 83 height 20
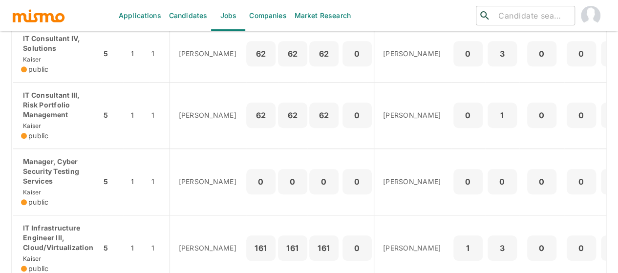
scroll to position [293, 0]
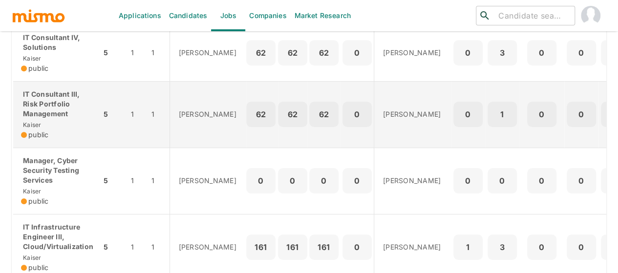
click at [34, 119] on p "IT Consultant III, Risk Portfolio Management" at bounding box center [57, 103] width 72 height 29
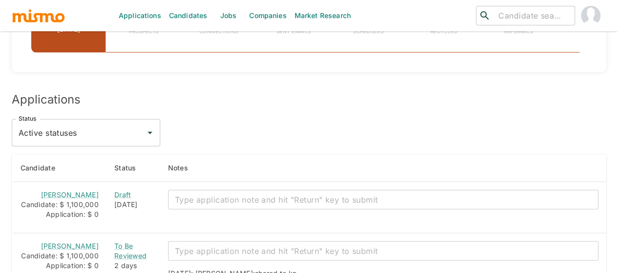
scroll to position [1182, 0]
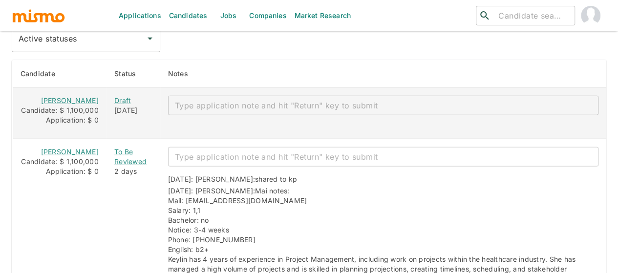
click at [193, 100] on textarea "enhanced table" at bounding box center [383, 105] width 416 height 11
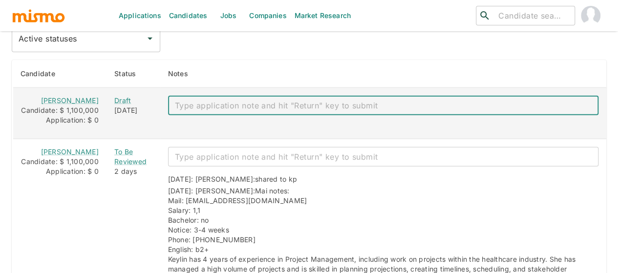
paste textarea "Mail: djarguedas@gmail.com ID: 4 0251 0438 Salary: 1,1 Bachelor: no Notice: 3 W…"
type textarea "Mail: djarguedas@gmail.com ID: 4 0251 0438 Salary: 1,1 Bachelor: no Notice: 3 W…"
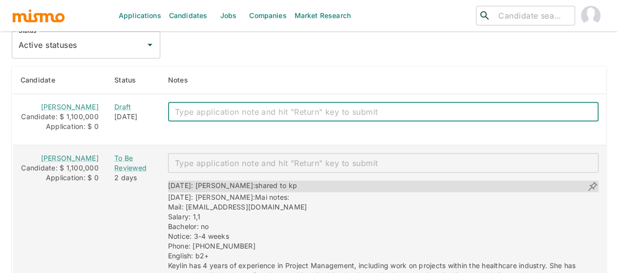
scroll to position [1190, 0]
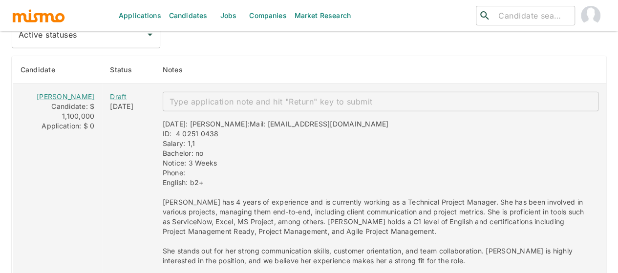
scroll to position [1133, 0]
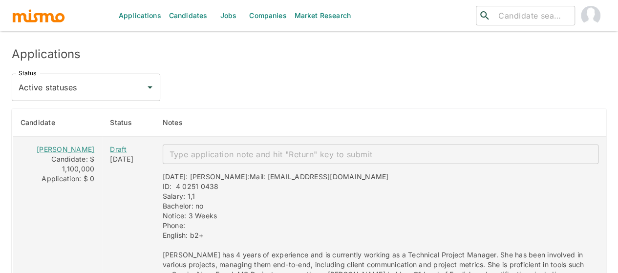
click at [184, 149] on textarea "enhanced table" at bounding box center [380, 154] width 422 height 11
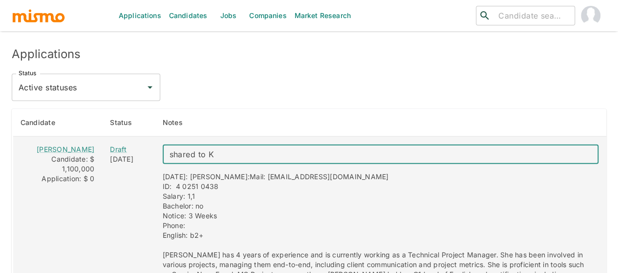
type textarea "shared to KP"
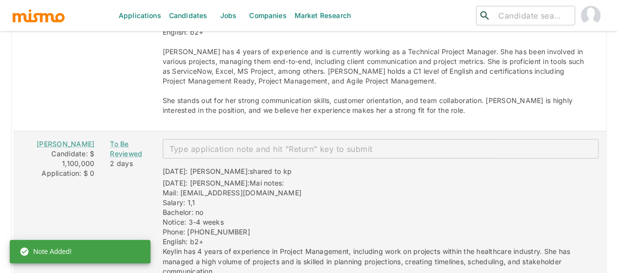
scroll to position [1377, 0]
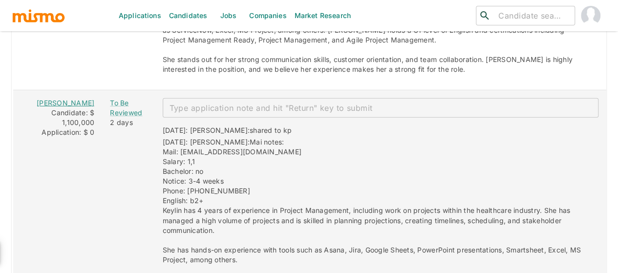
click at [65, 99] on link "KEYLIN PANIAGUA" at bounding box center [66, 103] width 58 height 8
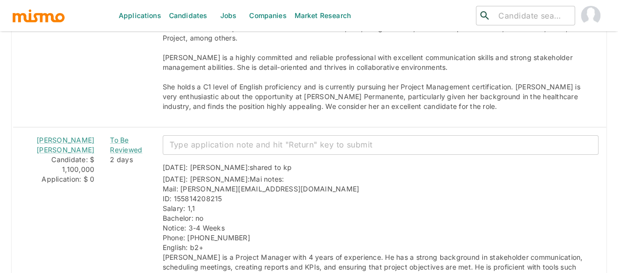
scroll to position [1621, 0]
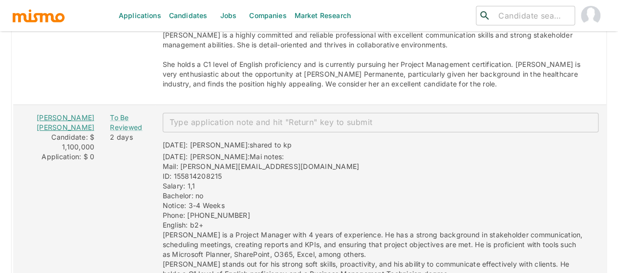
click at [60, 113] on link "Jose Luis Rodríguez Cuadra" at bounding box center [66, 122] width 58 height 18
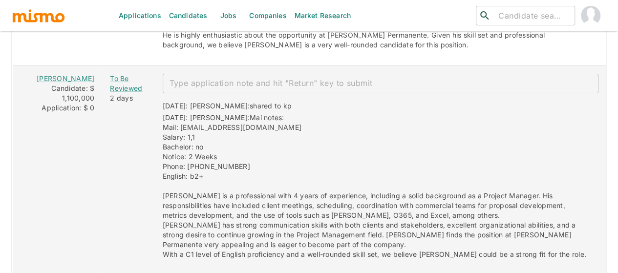
scroll to position [1816, 0]
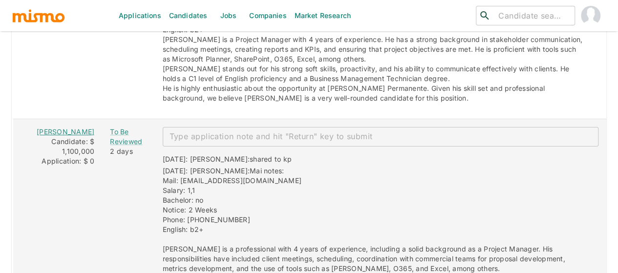
click at [66, 127] on link "[PERSON_NAME]" at bounding box center [66, 131] width 58 height 8
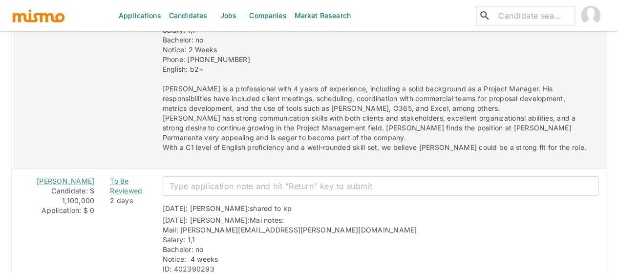
scroll to position [2012, 0]
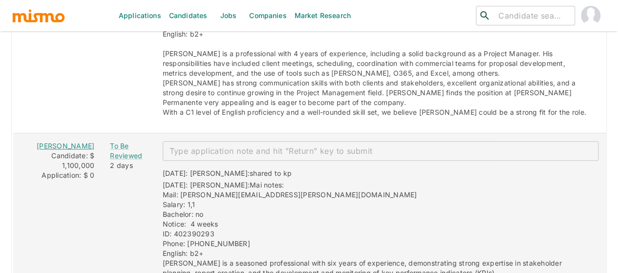
click at [55, 142] on link "[PERSON_NAME]" at bounding box center [66, 146] width 58 height 8
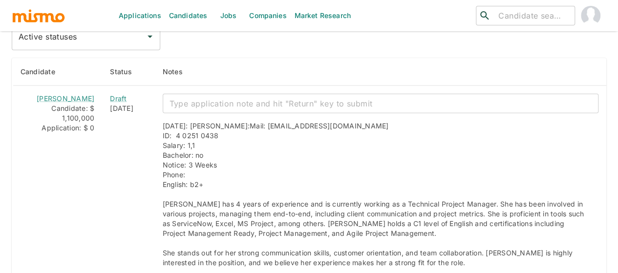
scroll to position [1230, 0]
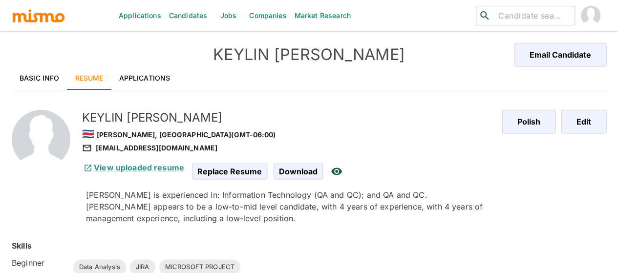
click at [150, 72] on link "Applications" at bounding box center [144, 77] width 67 height 23
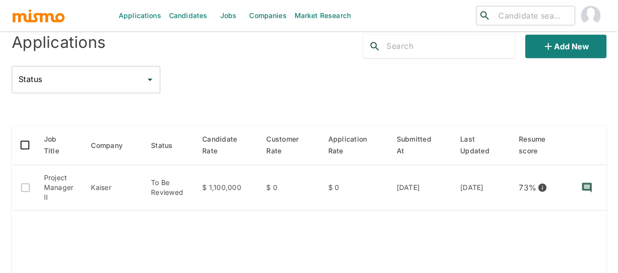
scroll to position [170, 0]
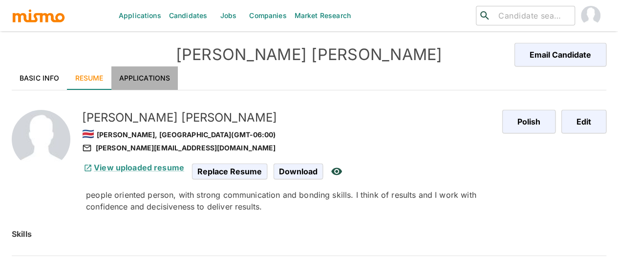
click at [151, 80] on link "Applications" at bounding box center [144, 77] width 67 height 23
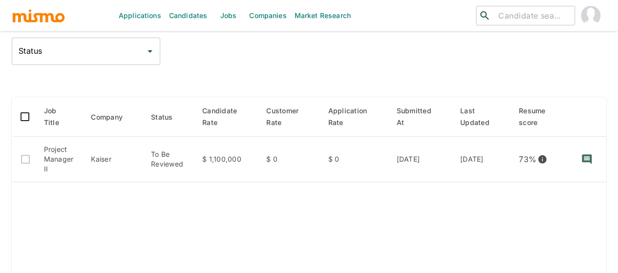
scroll to position [195, 0]
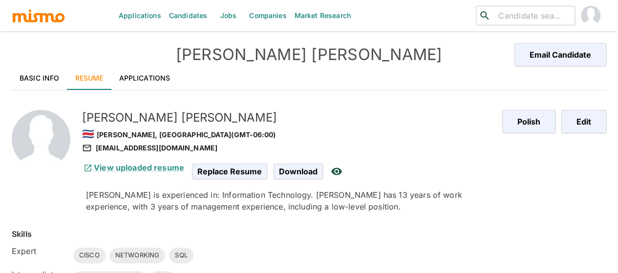
click at [154, 76] on link "Applications" at bounding box center [144, 77] width 67 height 23
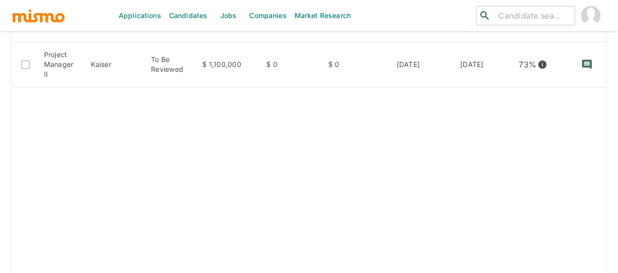
scroll to position [195, 0]
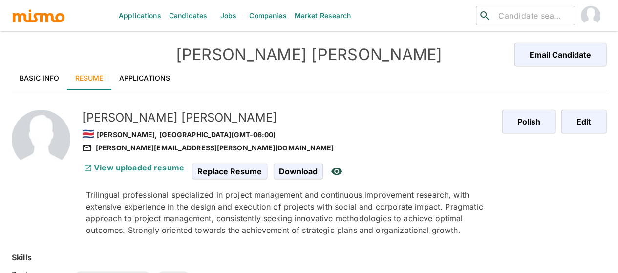
click at [141, 75] on link "Applications" at bounding box center [144, 77] width 67 height 23
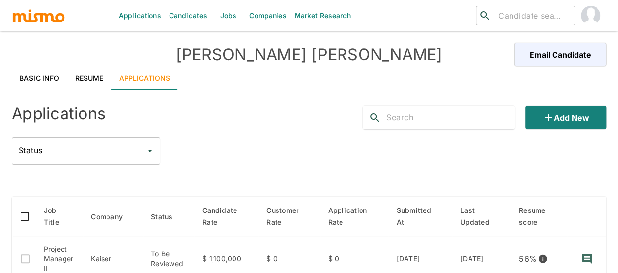
scroll to position [98, 0]
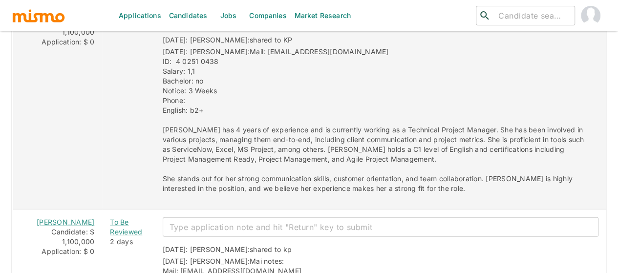
scroll to position [1172, 0]
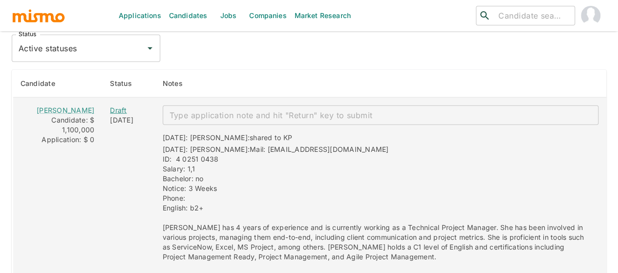
click at [110, 105] on div "Draft" at bounding box center [128, 110] width 37 height 10
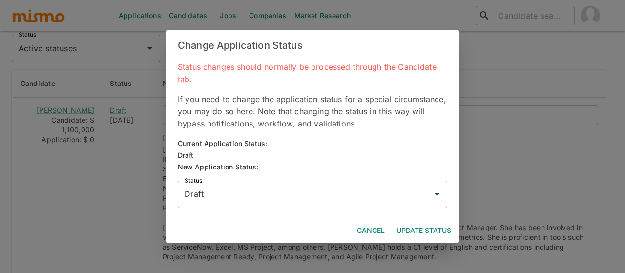
click at [221, 186] on input "Draft" at bounding box center [305, 194] width 246 height 19
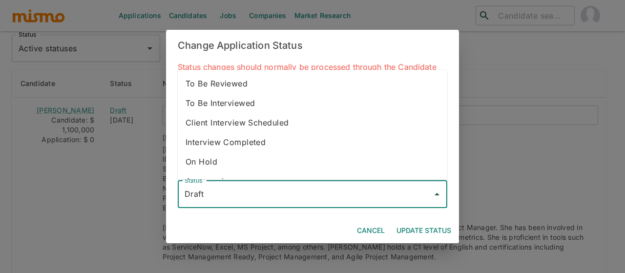
click at [236, 84] on li "To Be Reviewed" at bounding box center [313, 84] width 270 height 20
type input "To Be Reviewed"
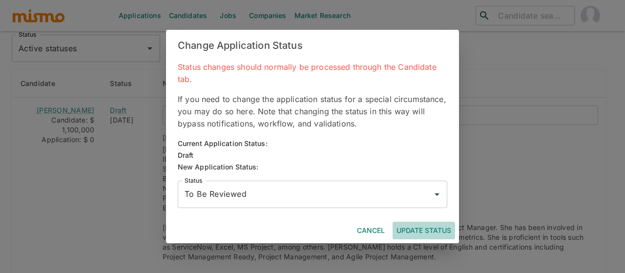
click at [419, 227] on button "Update Status" at bounding box center [424, 231] width 62 height 18
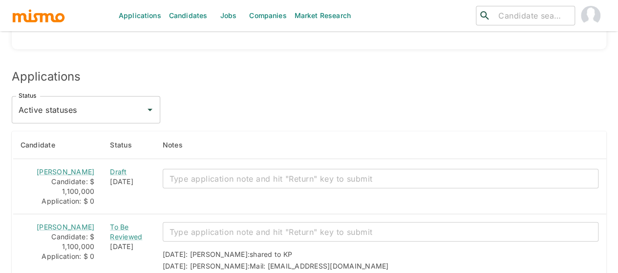
scroll to position [1159, 0]
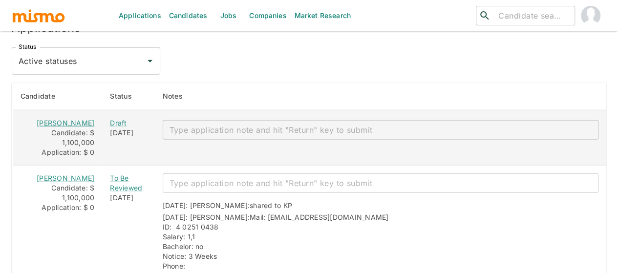
click at [62, 119] on link "[PERSON_NAME]" at bounding box center [66, 123] width 58 height 8
click at [180, 124] on textarea "enhanced table" at bounding box center [380, 129] width 422 height 11
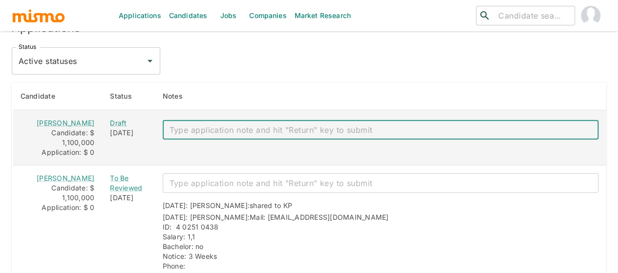
paste textarea "Mai notes Mail: fabs9621@gmail.com Salary: 1,1 Bachelor: no Notice: Weeks Phone…"
type textarea "Mai notes Mail: fabs9621@gmail.com Salary: 1,1 Bachelor: no Notice: Weeks Phone…"
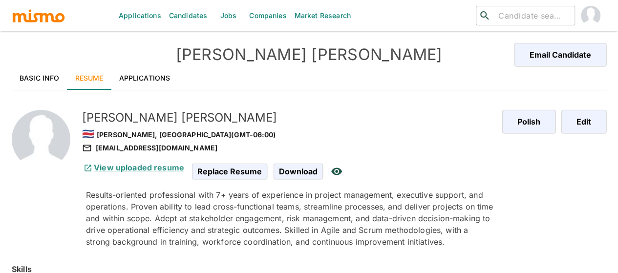
click at [155, 79] on link "Applications" at bounding box center [144, 77] width 67 height 23
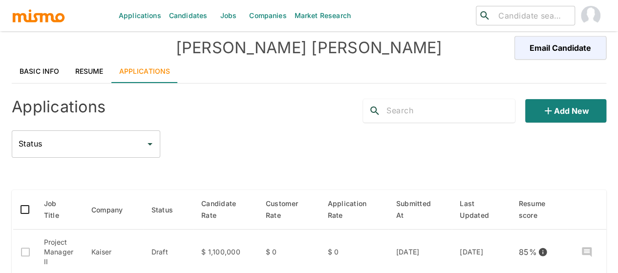
scroll to position [98, 0]
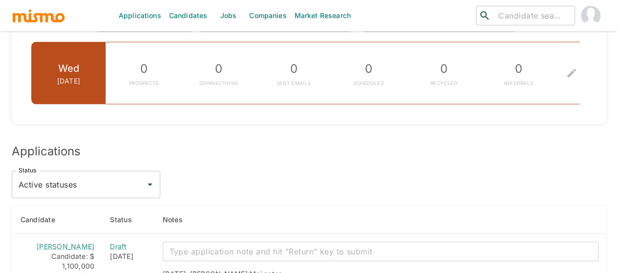
scroll to position [1182, 0]
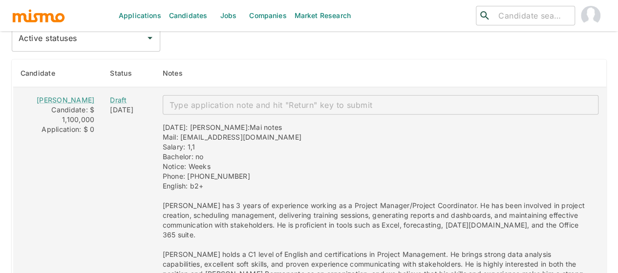
click at [174, 100] on textarea "enhanced table" at bounding box center [380, 105] width 422 height 11
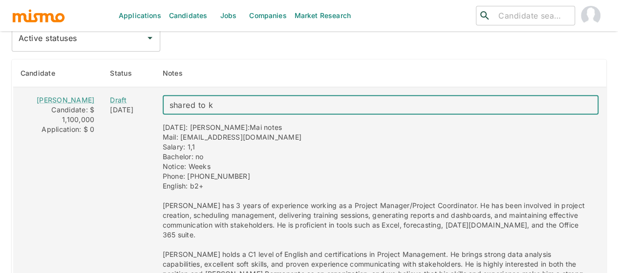
type textarea "shared to kp"
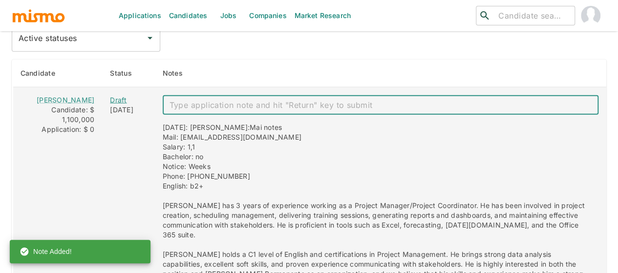
click at [110, 95] on div "Draft" at bounding box center [128, 100] width 37 height 10
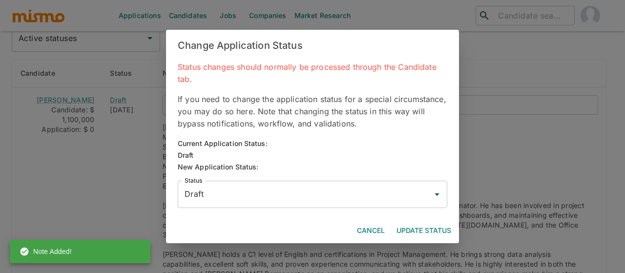
click at [206, 195] on input "Draft" at bounding box center [305, 194] width 246 height 19
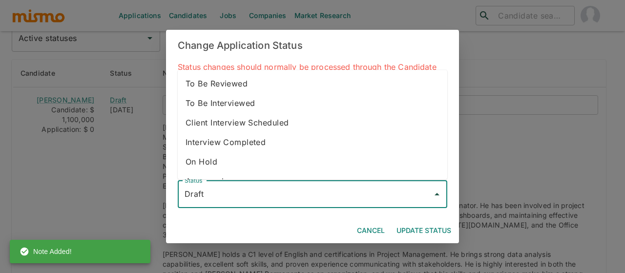
click at [235, 86] on li "To Be Reviewed" at bounding box center [313, 84] width 270 height 20
type input "To Be Reviewed"
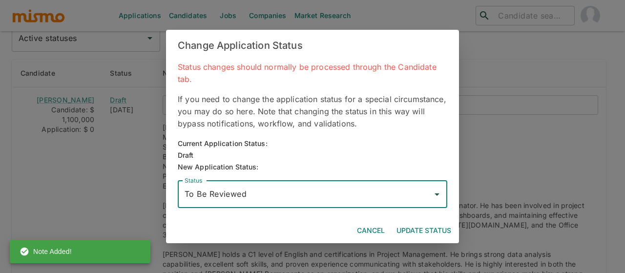
click at [416, 229] on button "Update Status" at bounding box center [424, 231] width 62 height 18
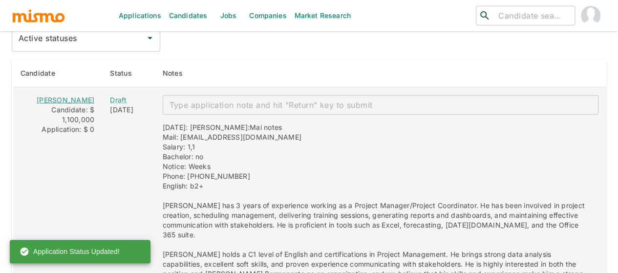
click at [48, 96] on link "Fabian Solis" at bounding box center [66, 100] width 58 height 8
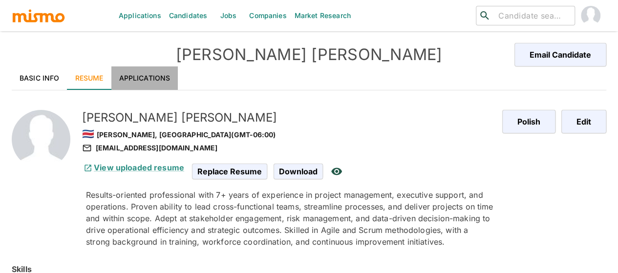
click at [149, 74] on link "Applications" at bounding box center [144, 77] width 67 height 23
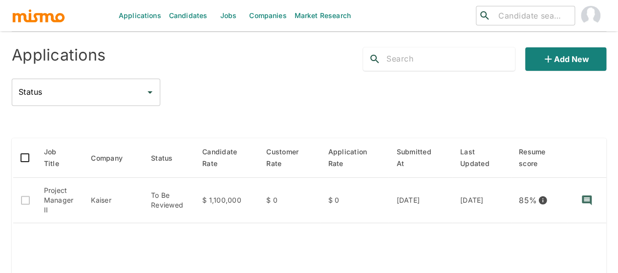
scroll to position [146, 0]
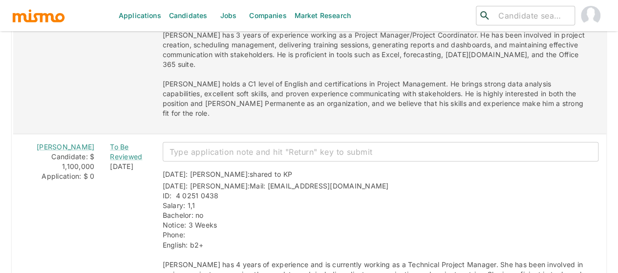
scroll to position [1416, 0]
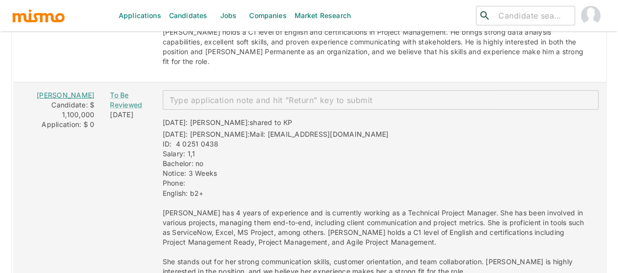
click at [68, 91] on link "[PERSON_NAME]" at bounding box center [66, 95] width 58 height 8
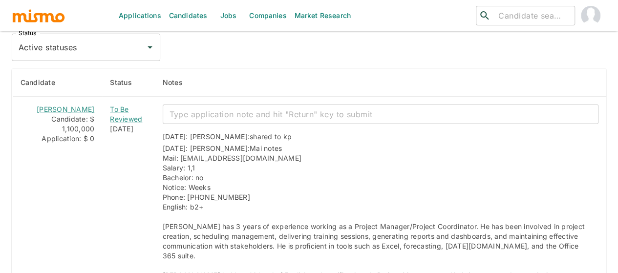
scroll to position [1172, 0]
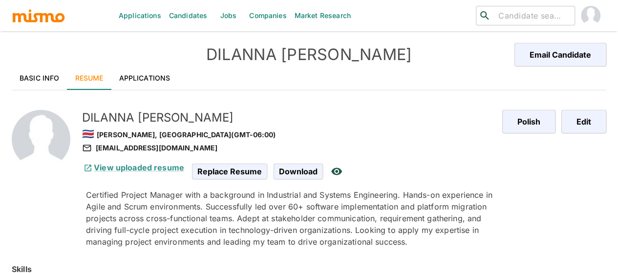
click at [27, 77] on link "Basic Info" at bounding box center [40, 77] width 56 height 23
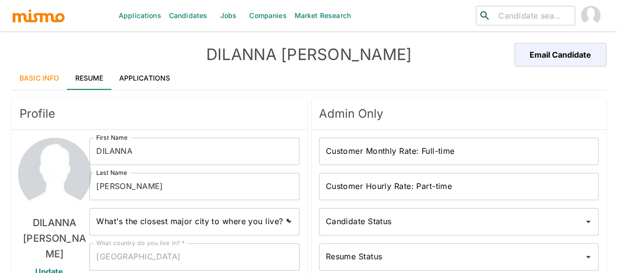
type input "[PERSON_NAME], [GEOGRAPHIC_DATA]"
type input "USD"
type input "3 weeks"
type input "Available"
type input "Unpolished"
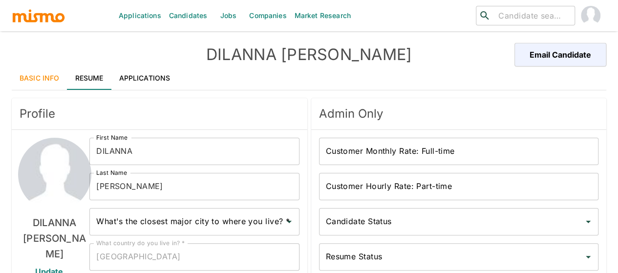
type input "Mid"
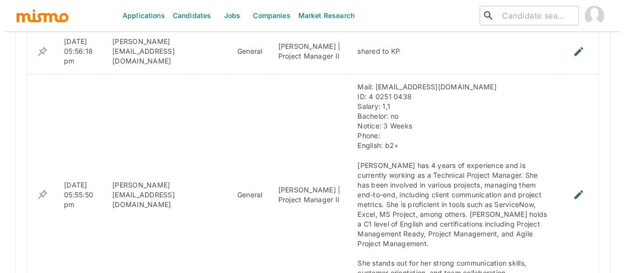
scroll to position [732, 0]
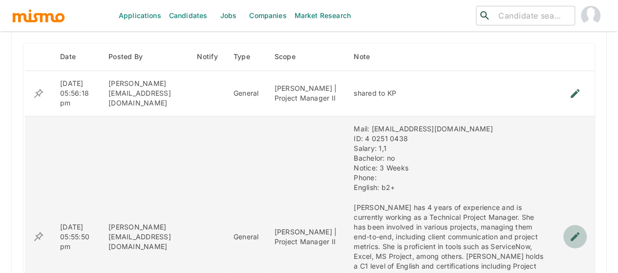
click at [577, 230] on icon "enhanced table" at bounding box center [575, 236] width 12 height 12
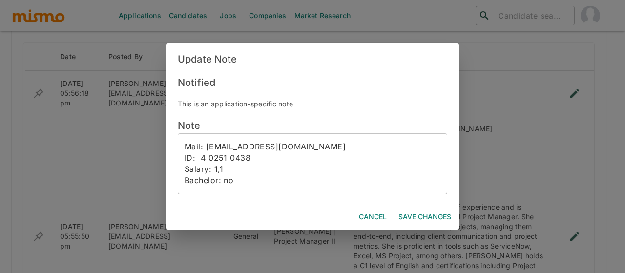
click at [186, 145] on textarea "Mail: djarguedas@gmail.com ID: 4 0251 0438 Salary: 1,1 Bachelor: no Notice: 3 W…" at bounding box center [313, 163] width 256 height 45
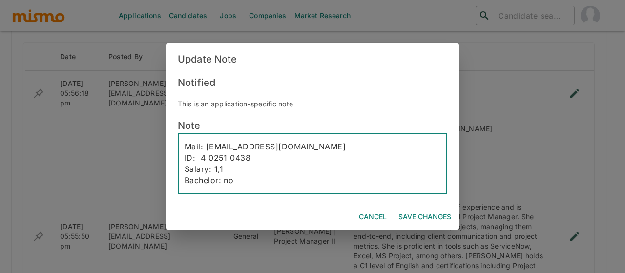
click at [186, 145] on textarea "Mail: djarguedas@gmail.com ID: 4 0251 0438 Salary: 1,1 Bachelor: no Notice: 3 W…" at bounding box center [313, 163] width 256 height 45
click at [231, 175] on textarea "Mai notes:Mail: djarguedas@gmail.com ID: 4 0251 0438 Salary: 1,1 Bachelor: no N…" at bounding box center [313, 163] width 256 height 45
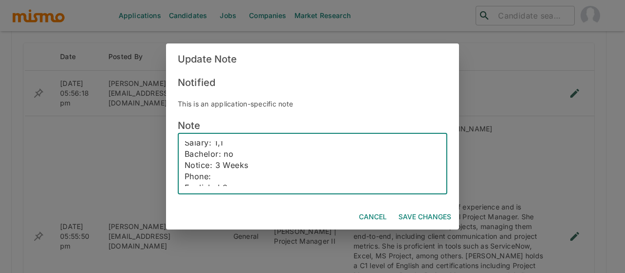
scroll to position [49, 0]
click at [228, 150] on textarea "Mai notes:Mail: djarguedas@gmail.com ID: 4 0251 0438 Salary: 1,1 Bachelor: no N…" at bounding box center [313, 163] width 256 height 45
paste textarea "8312 6528"
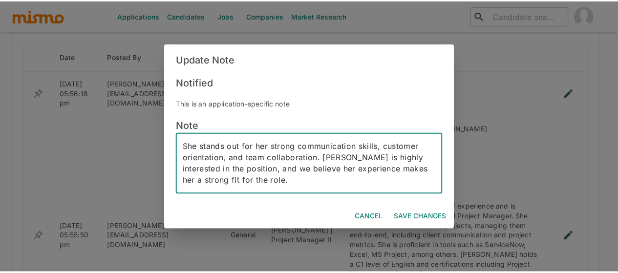
scroll to position [0, 0]
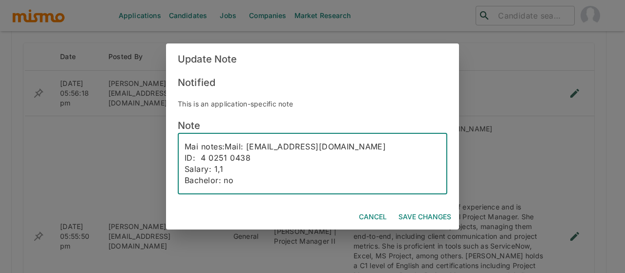
click at [226, 148] on textarea "Mai notes:Mail: djarguedas@gmail.com ID: 4 0251 0438 Salary: 1,1 Bachelor: no N…" at bounding box center [313, 163] width 256 height 45
type textarea "Mai notes:Mail: djarguedas@gmail.com ID: 4 0251 0438 Salary: 1,1 Bachelor: no N…"
click at [422, 212] on button "Save Changes" at bounding box center [424, 217] width 61 height 18
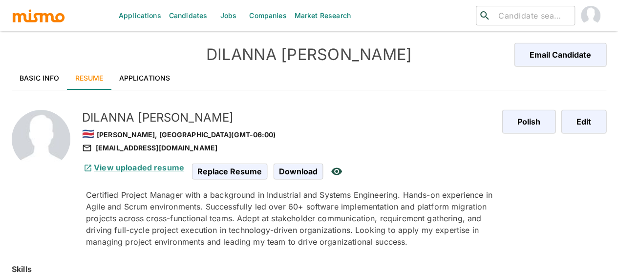
click at [41, 77] on link "Basic Info" at bounding box center [40, 77] width 56 height 23
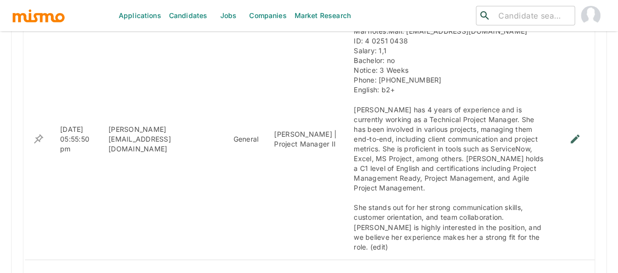
scroll to position [781, 0]
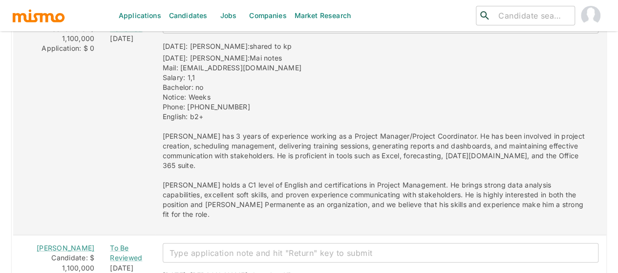
scroll to position [1172, 0]
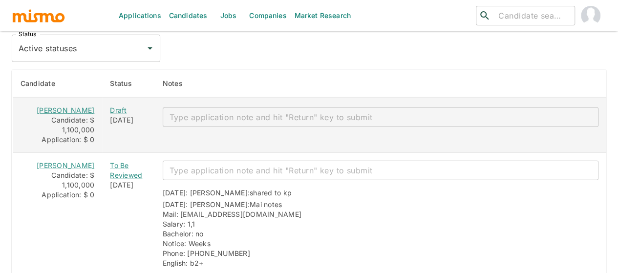
click at [63, 106] on link "[PERSON_NAME]" at bounding box center [66, 110] width 58 height 8
click at [110, 105] on div "Draft" at bounding box center [128, 110] width 37 height 10
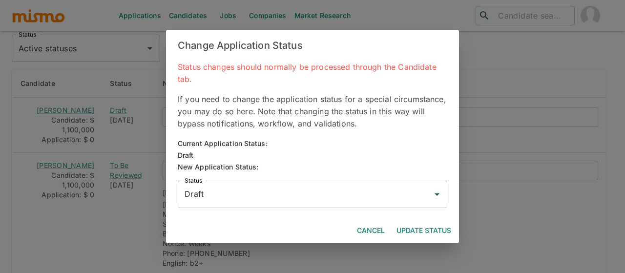
click at [209, 191] on input "Draft" at bounding box center [305, 194] width 246 height 19
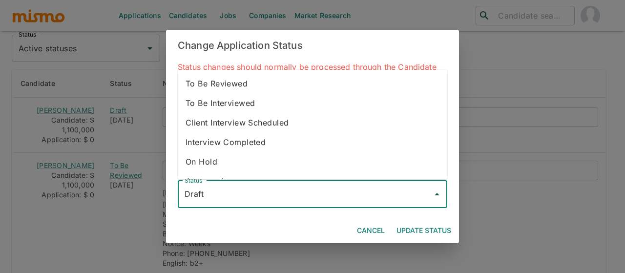
click at [230, 83] on li "To Be Reviewed" at bounding box center [313, 84] width 270 height 20
type input "To Be Reviewed"
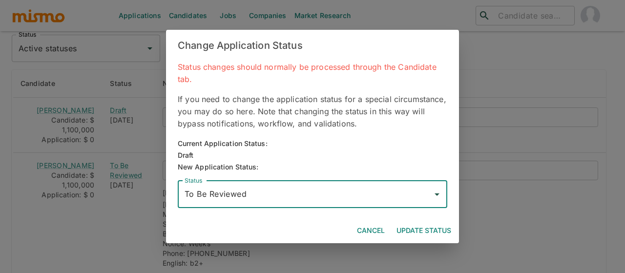
click at [414, 229] on button "Update Status" at bounding box center [424, 231] width 62 height 18
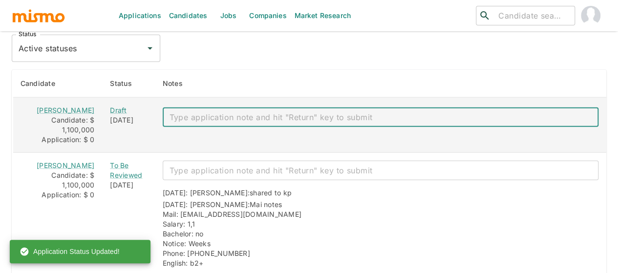
click at [170, 112] on textarea "enhanced table" at bounding box center [380, 117] width 422 height 11
paste textarea "Mai notes: Mail: kevmoran90@gmail.com ID: 115820819 Salary: 1,1 Bachelor: no No…"
type textarea "Mai notes: Mail: kevmoran90@gmail.com ID: 115820819 Salary: 1,1 Bachelor: no No…"
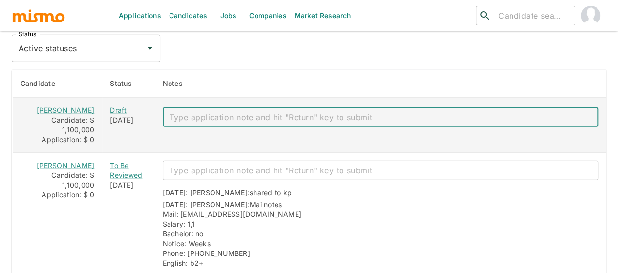
scroll to position [0, 0]
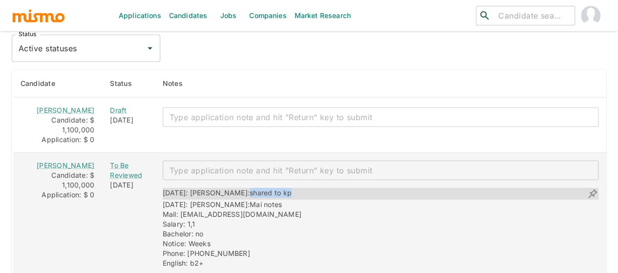
drag, startPoint x: 262, startPoint y: 186, endPoint x: 217, endPoint y: 187, distance: 44.9
click at [217, 188] on div "10/08/2025: Kaiser: shared to kp" at bounding box center [381, 194] width 436 height 12
copy span "shared to kp"
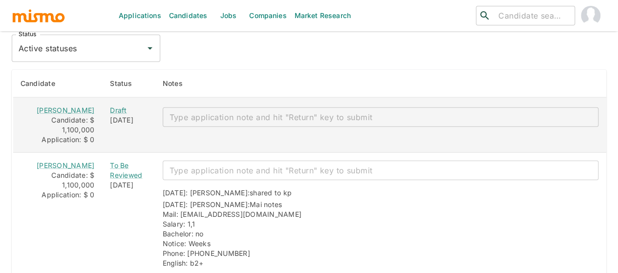
click at [203, 112] on textarea "enhanced table" at bounding box center [380, 117] width 422 height 11
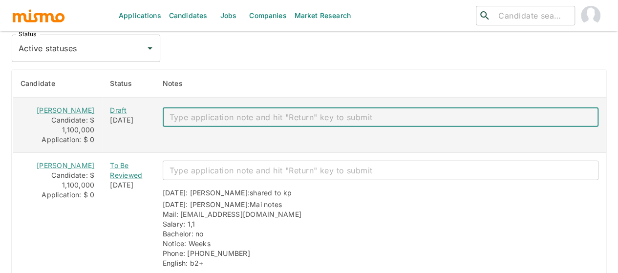
paste textarea "shared to kp"
type textarea "shared to kp"
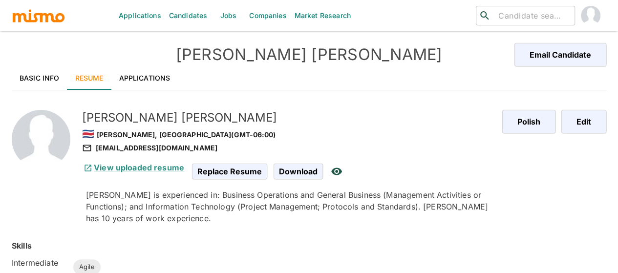
click at [132, 79] on link "Applications" at bounding box center [144, 77] width 67 height 23
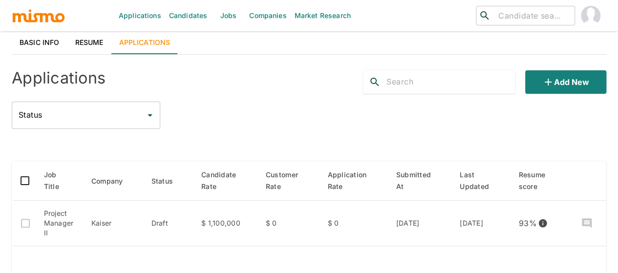
scroll to position [98, 0]
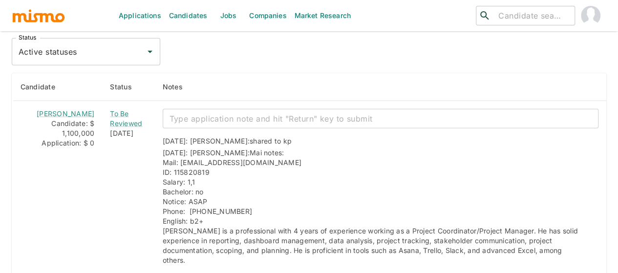
scroll to position [1221, 0]
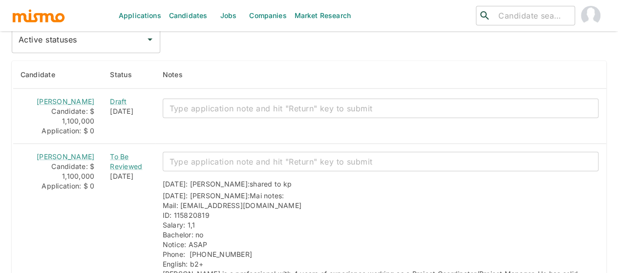
scroll to position [1221, 0]
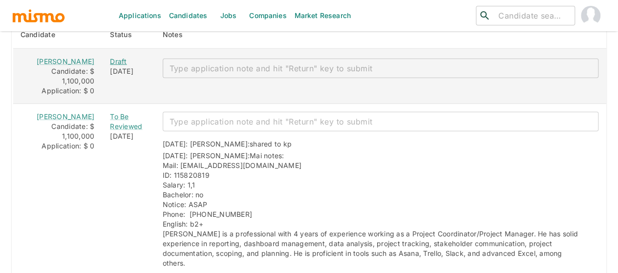
click at [110, 57] on div "Draft" at bounding box center [128, 62] width 37 height 10
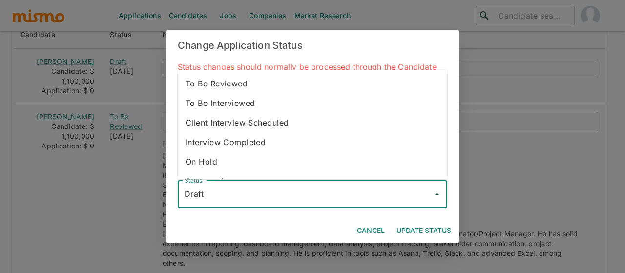
click at [236, 194] on input "Draft" at bounding box center [305, 194] width 246 height 19
click at [232, 82] on li "To Be Reviewed" at bounding box center [313, 84] width 270 height 20
type input "To Be Reviewed"
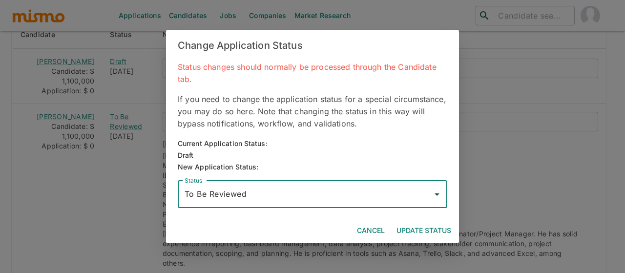
click at [428, 229] on button "Update Status" at bounding box center [424, 231] width 62 height 18
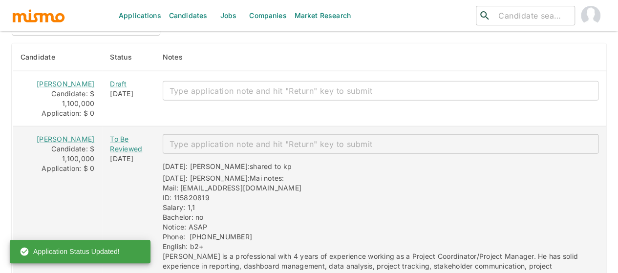
scroll to position [1172, 0]
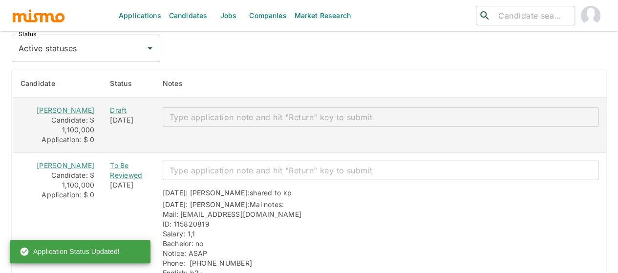
click at [205, 112] on textarea "enhanced table" at bounding box center [380, 117] width 422 height 11
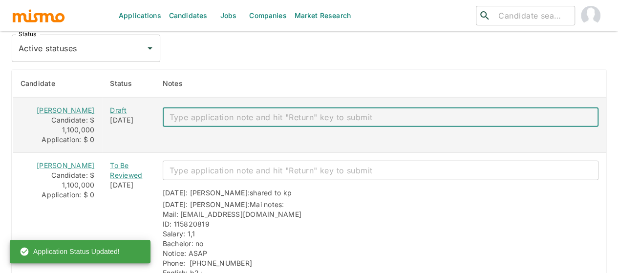
paste textarea "Mai notes: Mail: Axlq66@gmail.com Salary: 1,1 Bachelor: yes Notice: ASAP. Phone…"
type textarea "Mai notes: Mail: Axlq66@gmail.com Salary: 1,1 Bachelor: yes Notice: ASAP. Phone…"
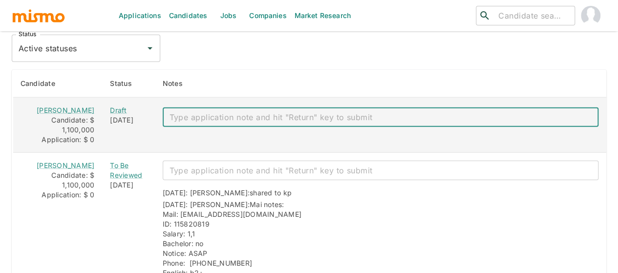
scroll to position [0, 0]
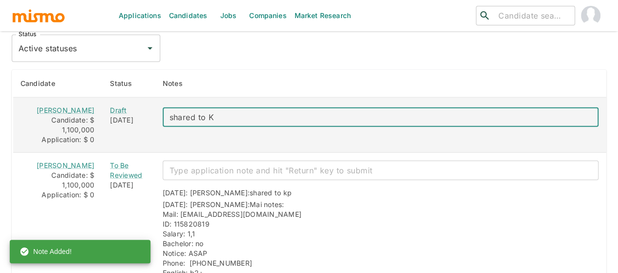
type textarea "shared to KP"
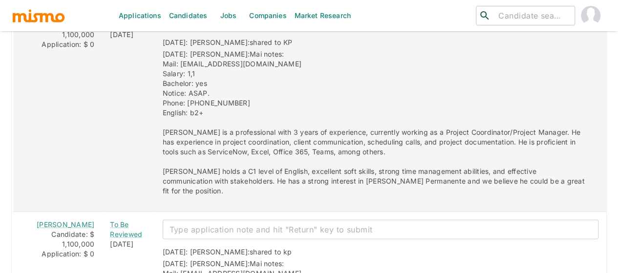
scroll to position [1182, 0]
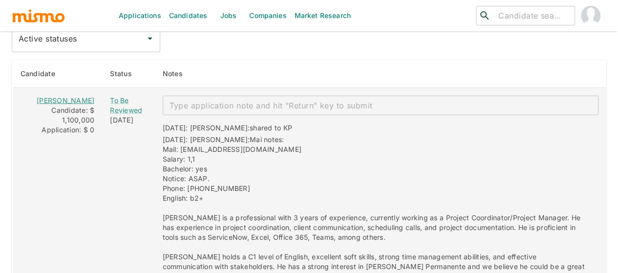
click at [64, 96] on link "[PERSON_NAME]" at bounding box center [66, 100] width 58 height 8
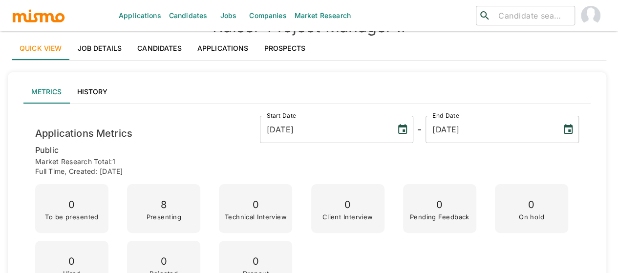
scroll to position [0, 0]
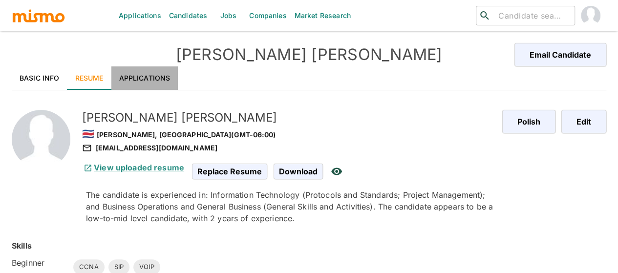
click at [140, 75] on link "Applications" at bounding box center [144, 77] width 67 height 23
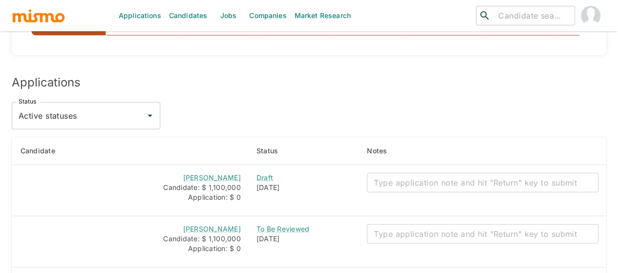
scroll to position [1186, 0]
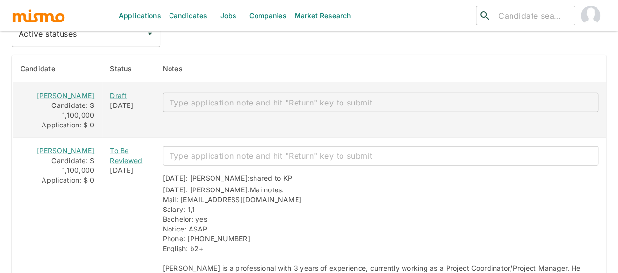
click at [110, 91] on div "Draft" at bounding box center [128, 96] width 37 height 10
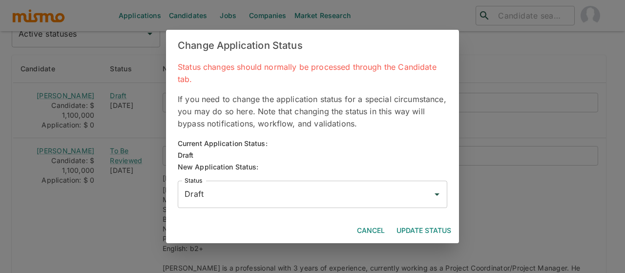
click at [211, 198] on input "Draft" at bounding box center [305, 194] width 246 height 19
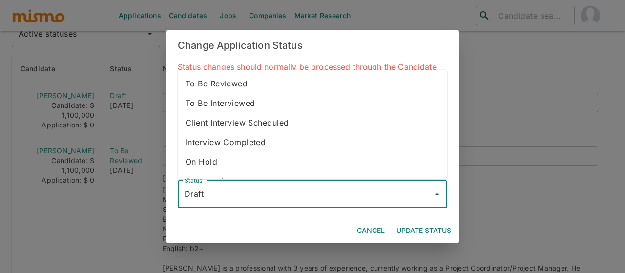
click at [218, 84] on li "To Be Reviewed" at bounding box center [313, 84] width 270 height 20
type input "To Be Reviewed"
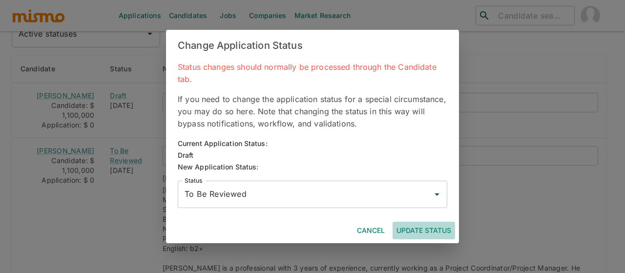
click at [419, 228] on button "Update Status" at bounding box center [424, 231] width 62 height 18
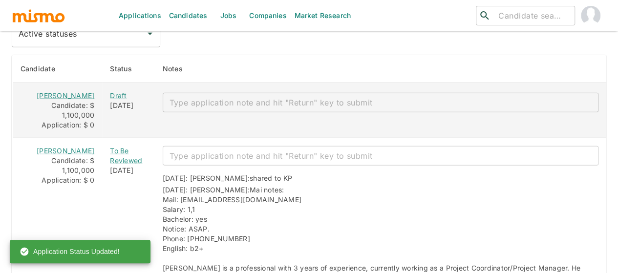
click at [57, 91] on link "Luis Rojas" at bounding box center [66, 95] width 58 height 8
click at [178, 97] on textarea "enhanced table" at bounding box center [380, 102] width 422 height 11
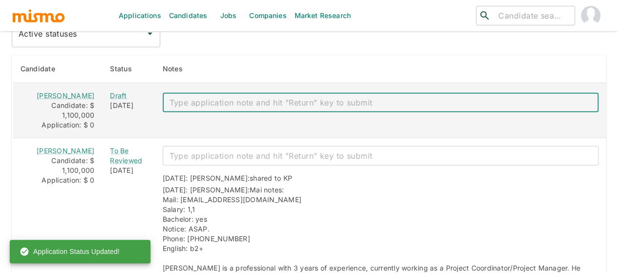
paste textarea "Mai notes: Mail: luigdo07@gmail.com Salary: 1,1 Bachelor: no Notice: 2 weeks Ph…"
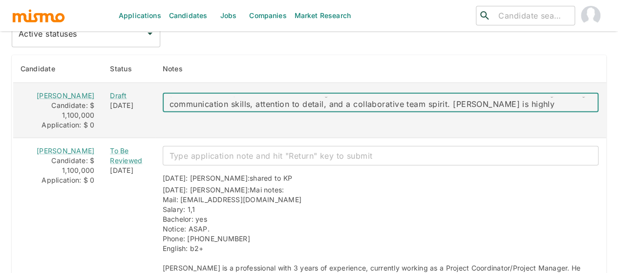
click at [361, 97] on textarea "Mai notes: Mail: luigdo07@gmail.com Salary: 1,1 Bachelor: no Notice: 2 weeks Ph…" at bounding box center [380, 102] width 422 height 11
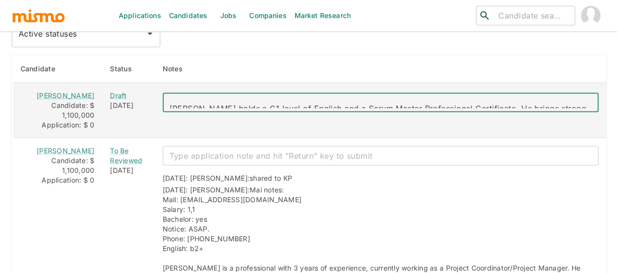
scroll to position [145, 0]
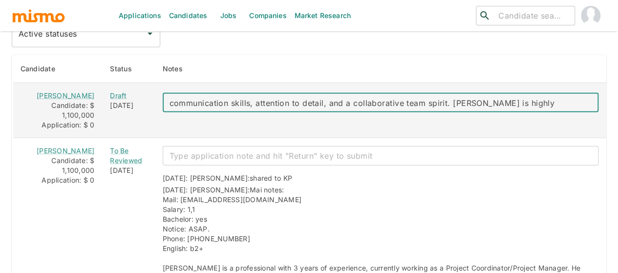
drag, startPoint x: 362, startPoint y: 89, endPoint x: 345, endPoint y: 88, distance: 17.1
click at [345, 97] on textarea "Mai notes: Mail: luigdo07@gmail.com Salary: 1,1 Bachelor: no Notice: 2 weeks Ph…" at bounding box center [380, 102] width 422 height 11
paste textarea "uable candidate for the role."
type textarea "Mai notes: Mail: luigdo07@gmail.com Salary: 1,1 Bachelor: no Notice: 2 weeks Ph…"
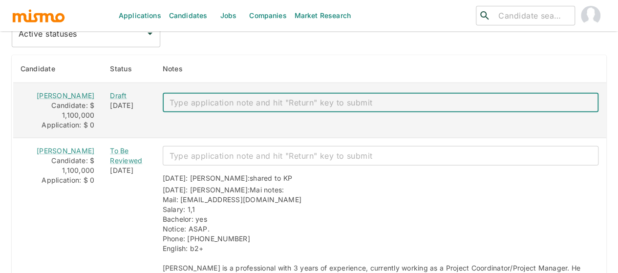
scroll to position [0, 0]
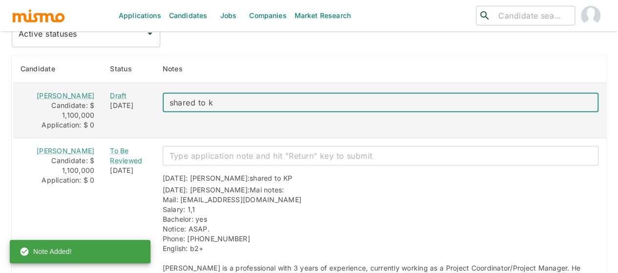
type textarea "shared to kp"
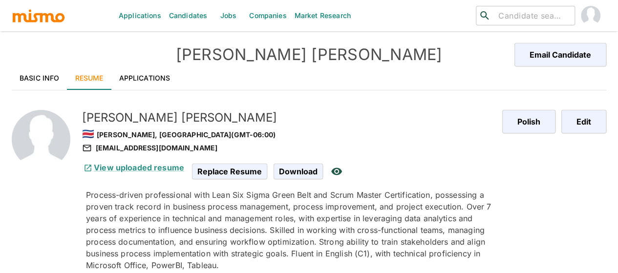
click at [158, 79] on link "Applications" at bounding box center [144, 77] width 67 height 23
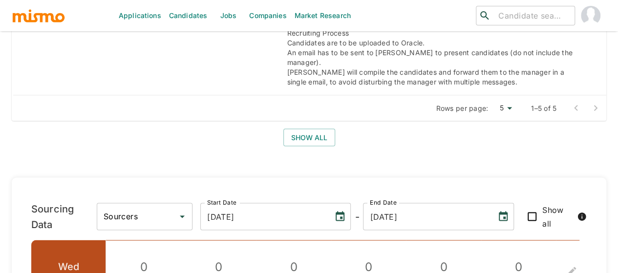
scroll to position [683, 0]
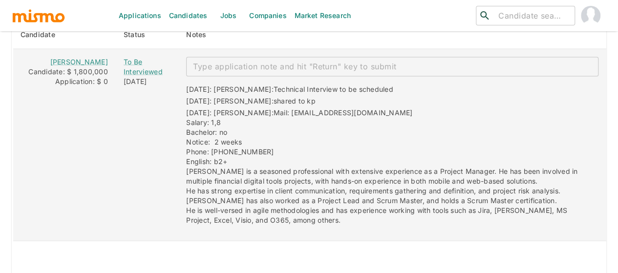
scroll to position [791, 0]
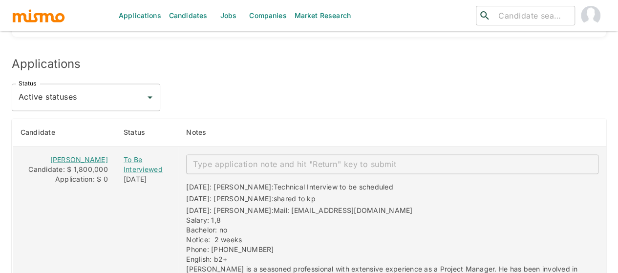
click at [70, 155] on link "[PERSON_NAME]" at bounding box center [79, 159] width 58 height 8
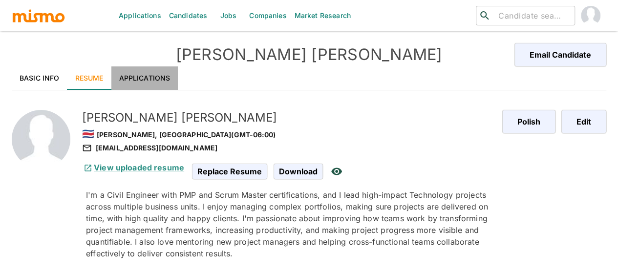
drag, startPoint x: 134, startPoint y: 80, endPoint x: 111, endPoint y: 89, distance: 24.9
click at [134, 80] on link "Applications" at bounding box center [144, 77] width 67 height 23
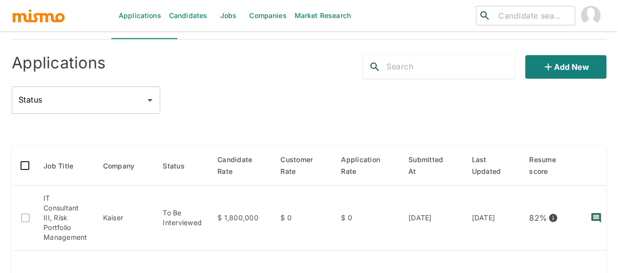
scroll to position [49, 0]
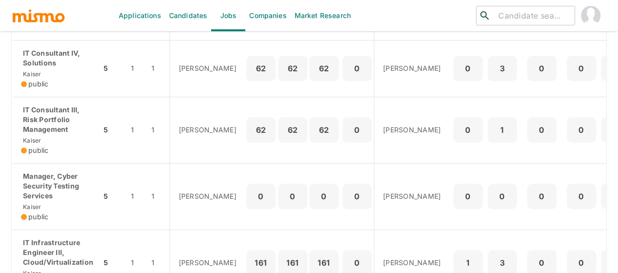
scroll to position [293, 0]
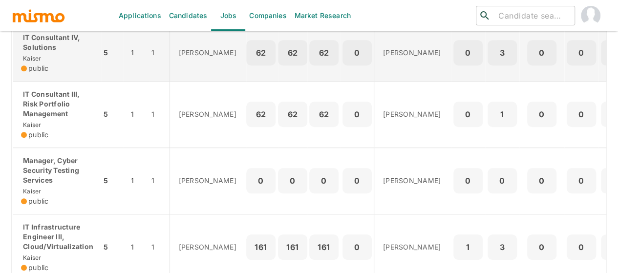
click at [43, 52] on p "IT Consultant IV, Solutions" at bounding box center [57, 43] width 72 height 20
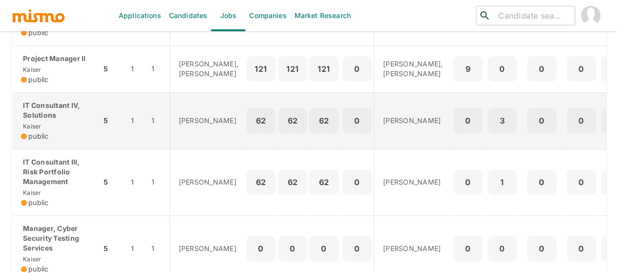
scroll to position [240, 0]
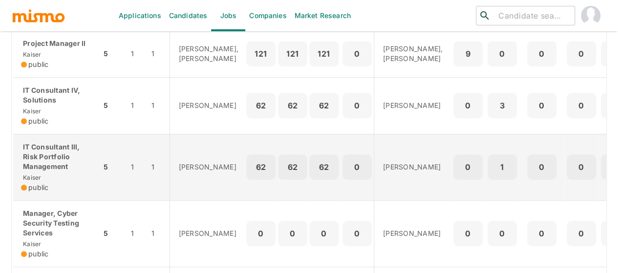
click at [51, 171] on p "IT Consultant III, Risk Portfolio Management" at bounding box center [57, 156] width 72 height 29
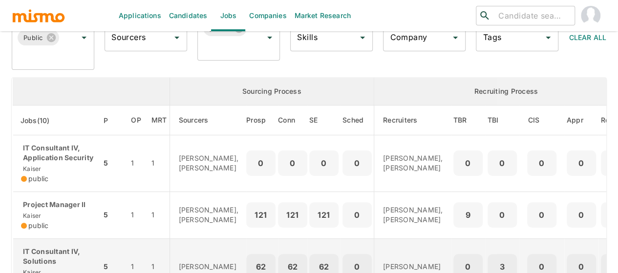
scroll to position [0, 0]
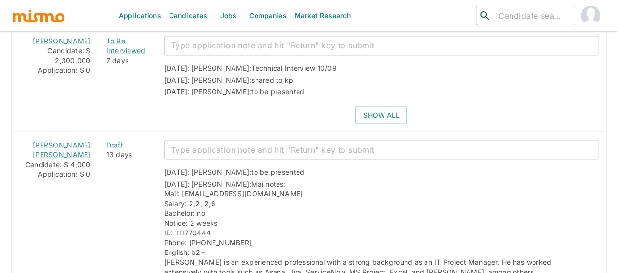
scroll to position [871, 0]
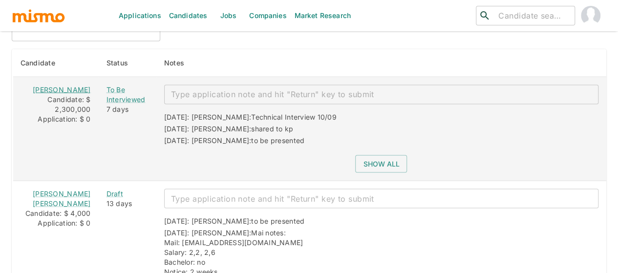
click at [54, 85] on link "[PERSON_NAME]" at bounding box center [62, 89] width 58 height 8
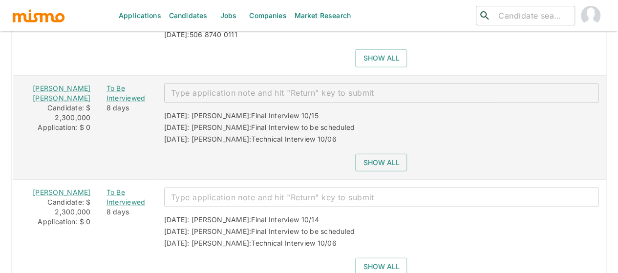
scroll to position [1261, 0]
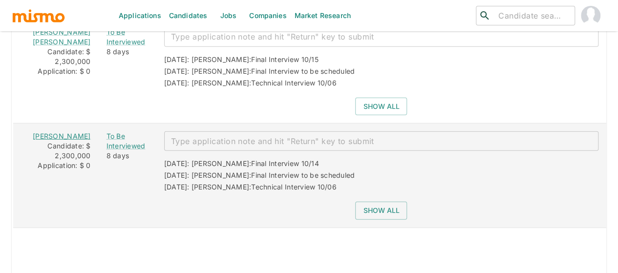
click at [63, 132] on link "[PERSON_NAME]" at bounding box center [62, 136] width 58 height 8
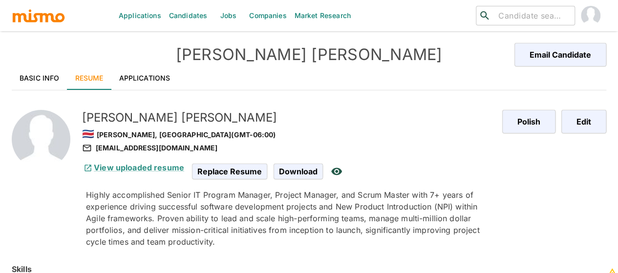
click at [158, 77] on link "Applications" at bounding box center [144, 77] width 67 height 23
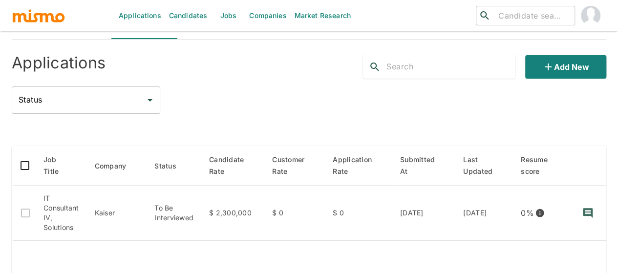
scroll to position [98, 0]
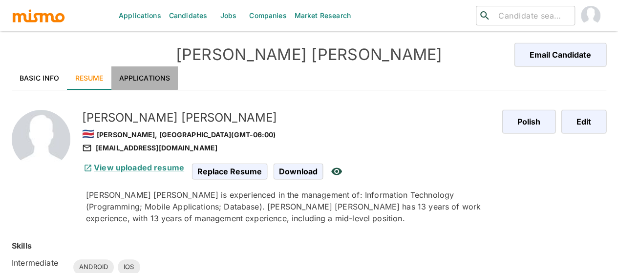
drag, startPoint x: 134, startPoint y: 76, endPoint x: 84, endPoint y: 95, distance: 53.5
click at [134, 76] on link "Applications" at bounding box center [144, 77] width 67 height 23
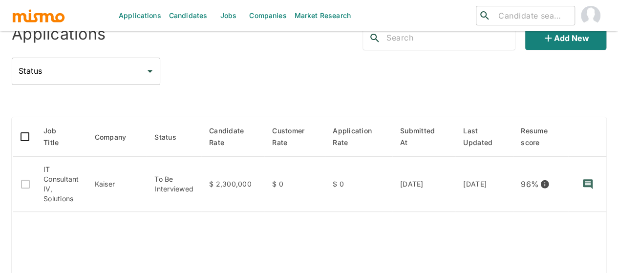
scroll to position [121, 0]
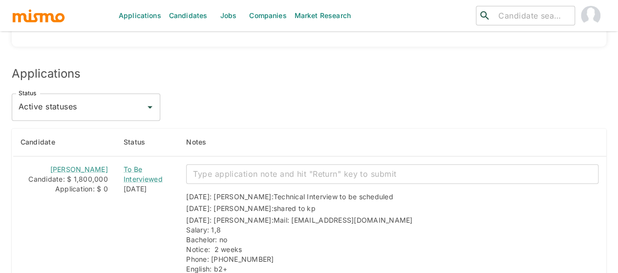
scroll to position [830, 0]
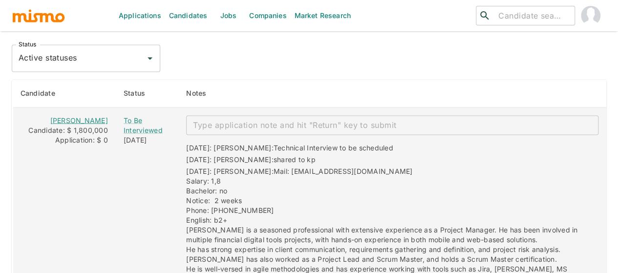
click at [83, 116] on link "[PERSON_NAME]" at bounding box center [79, 120] width 58 height 8
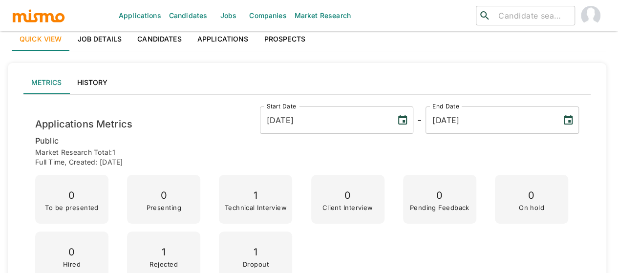
scroll to position [0, 0]
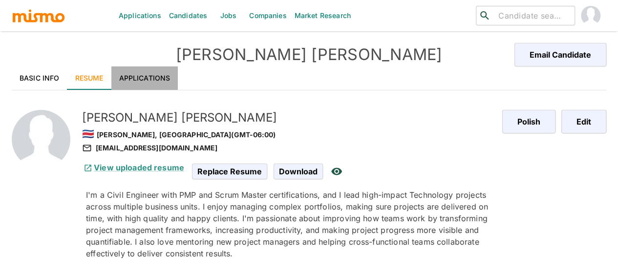
click at [137, 76] on link "Applications" at bounding box center [144, 77] width 67 height 23
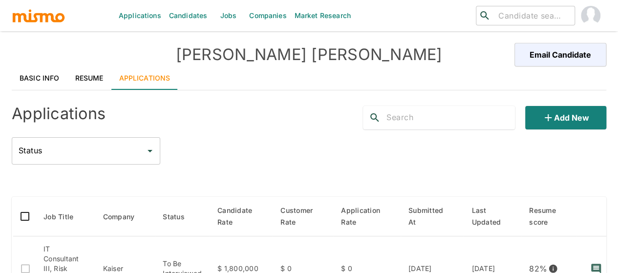
click at [36, 76] on link "Basic Info" at bounding box center [40, 77] width 56 height 23
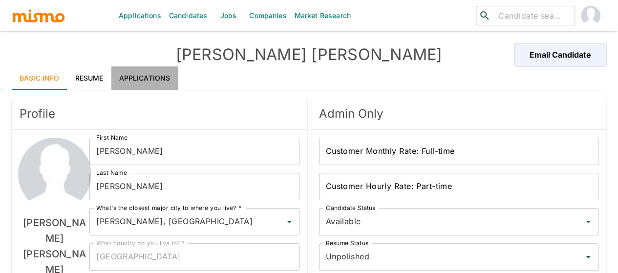
click at [146, 83] on link "Applications" at bounding box center [144, 77] width 67 height 23
